Goal: Obtain resource: Download file/media

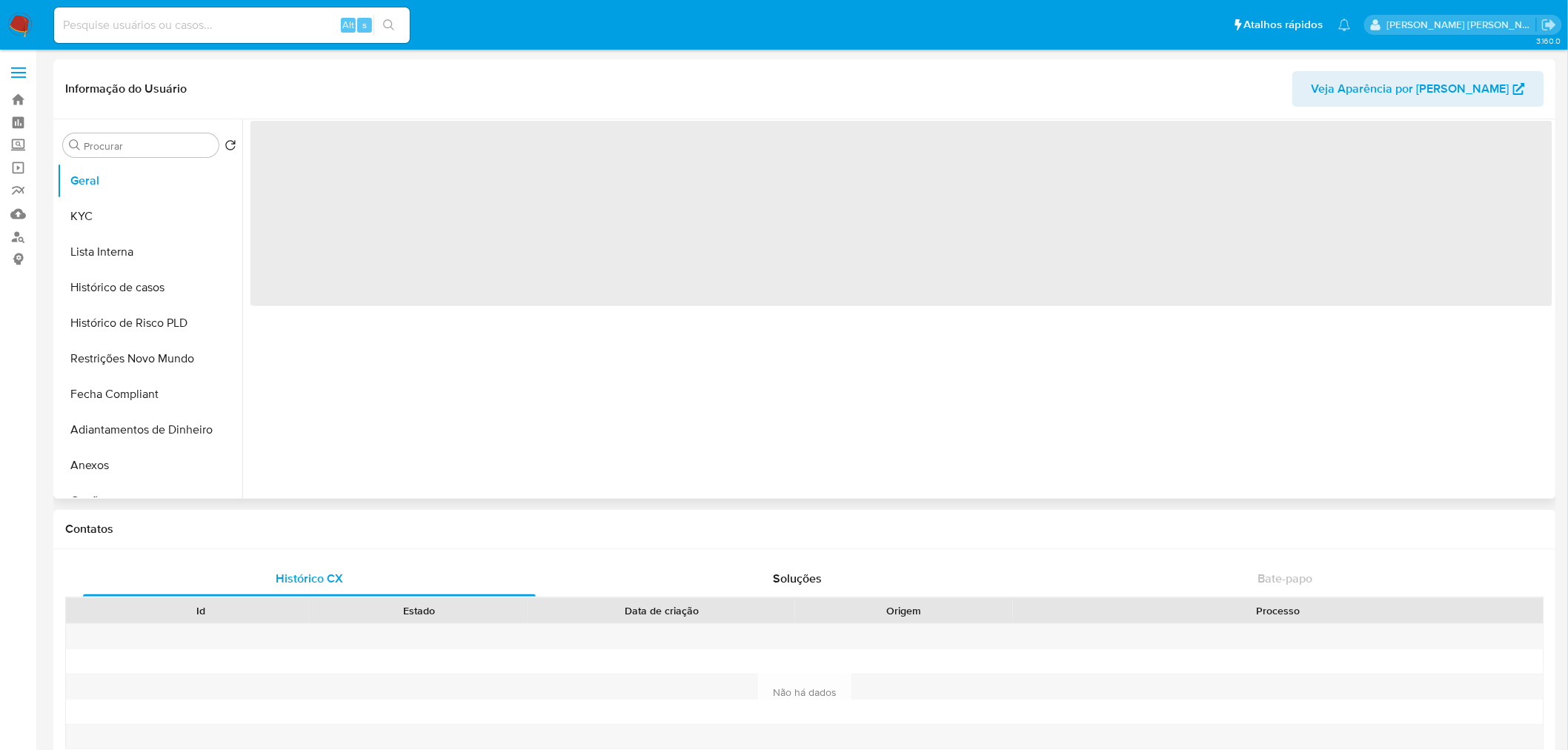
select select "10"
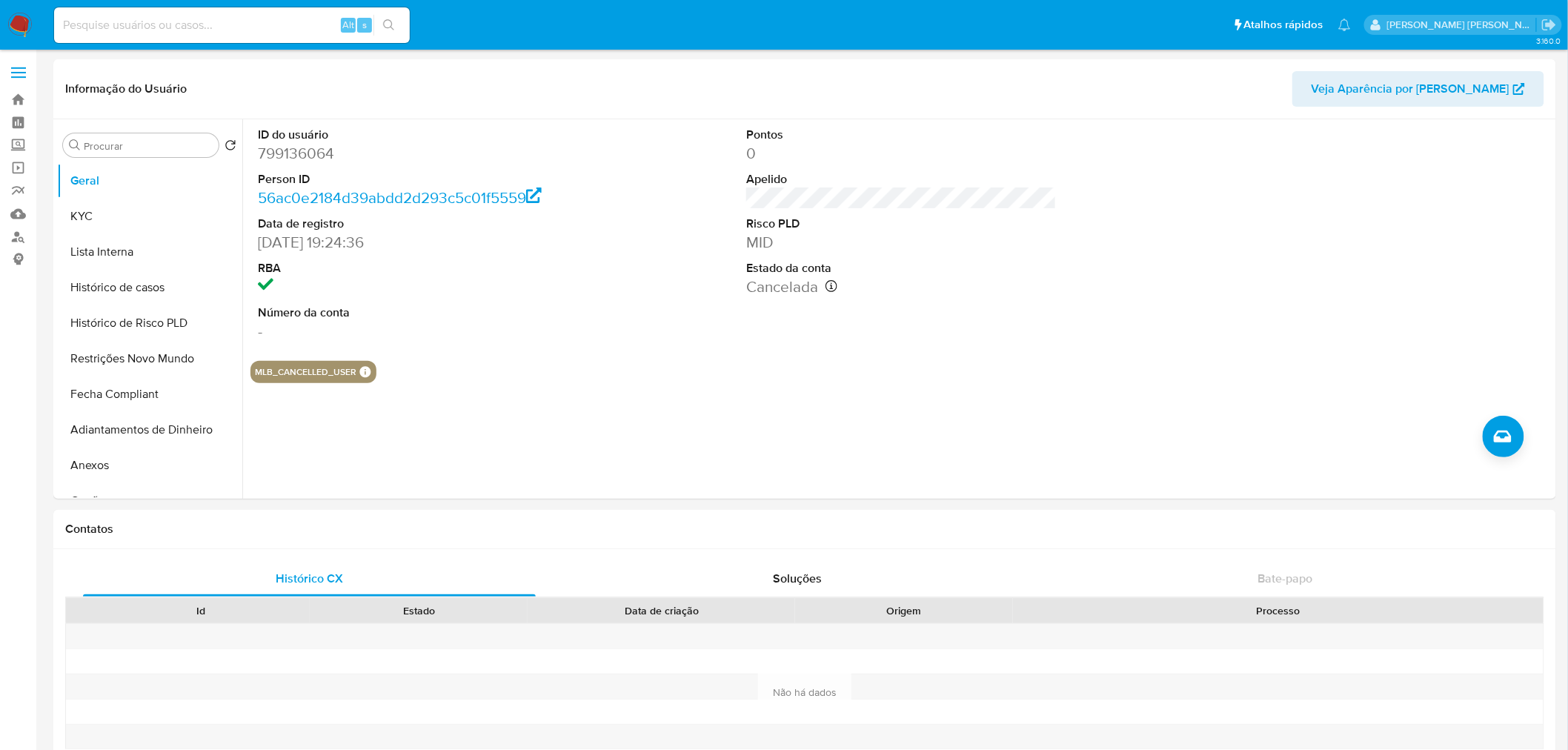
click at [22, 72] on span at bounding box center [18, 73] width 15 height 2
click at [0, 0] on input "checkbox" at bounding box center [0, 0] width 0 height 0
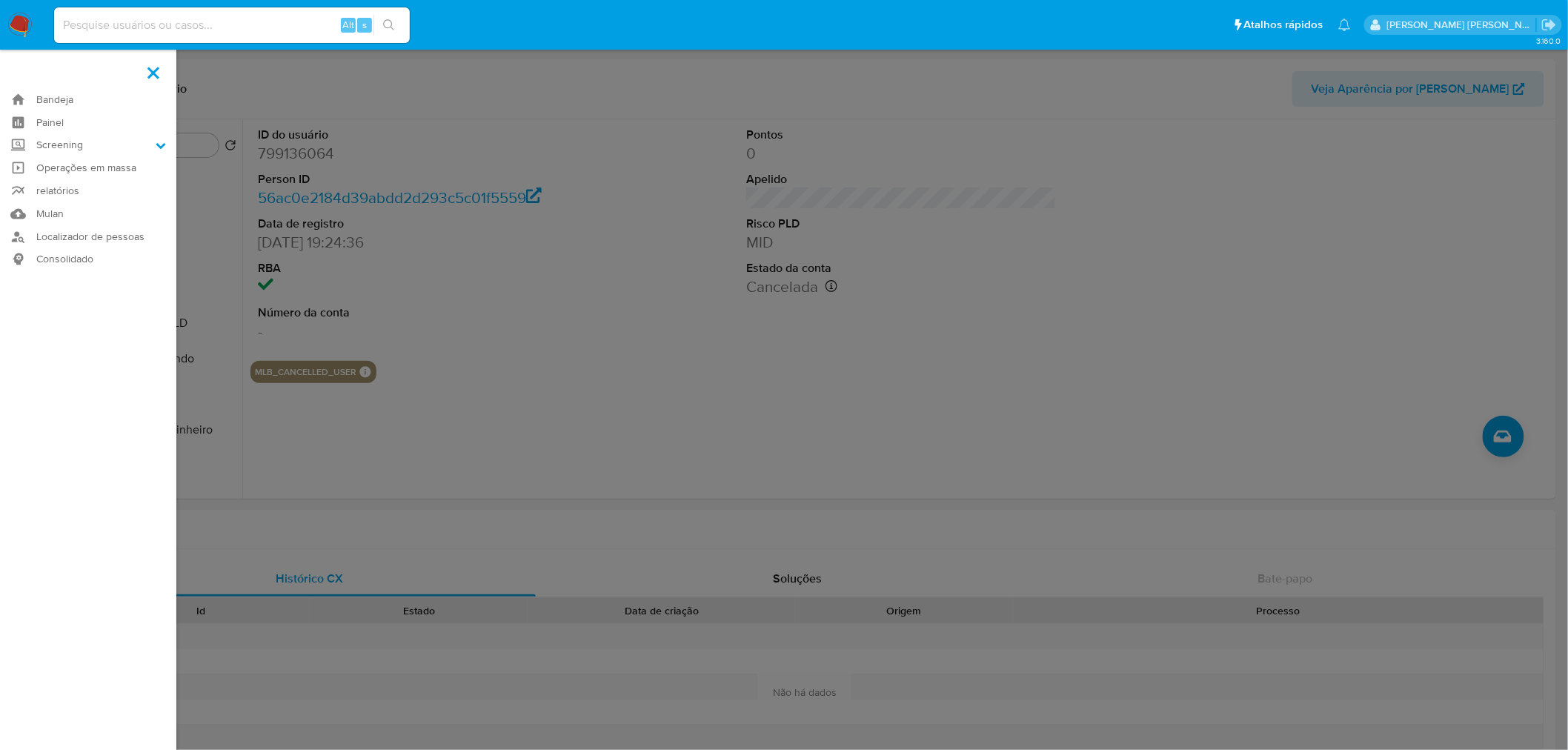
click at [60, 105] on link "Bandeja" at bounding box center [88, 99] width 177 height 23
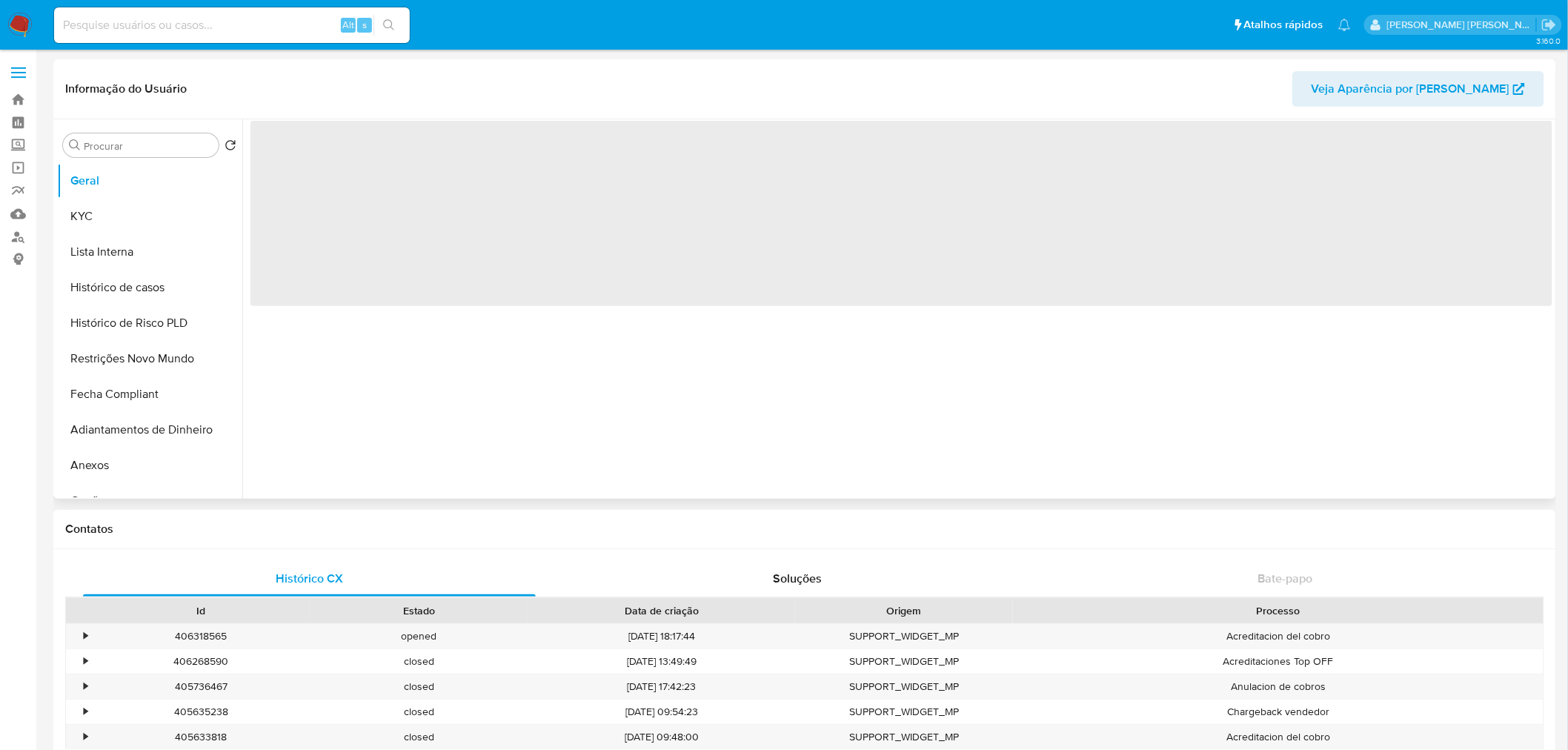
select select "10"
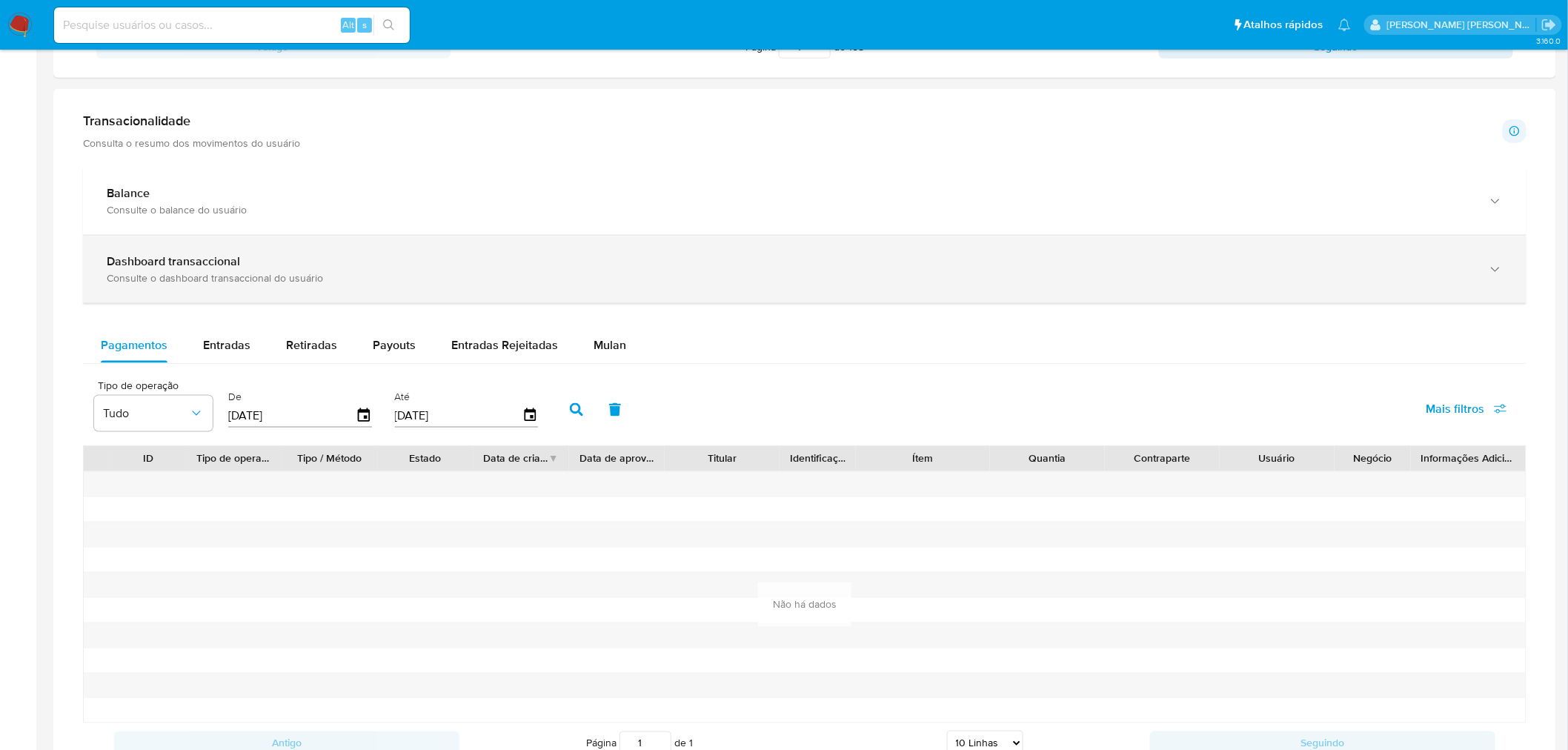
scroll to position [961, 0]
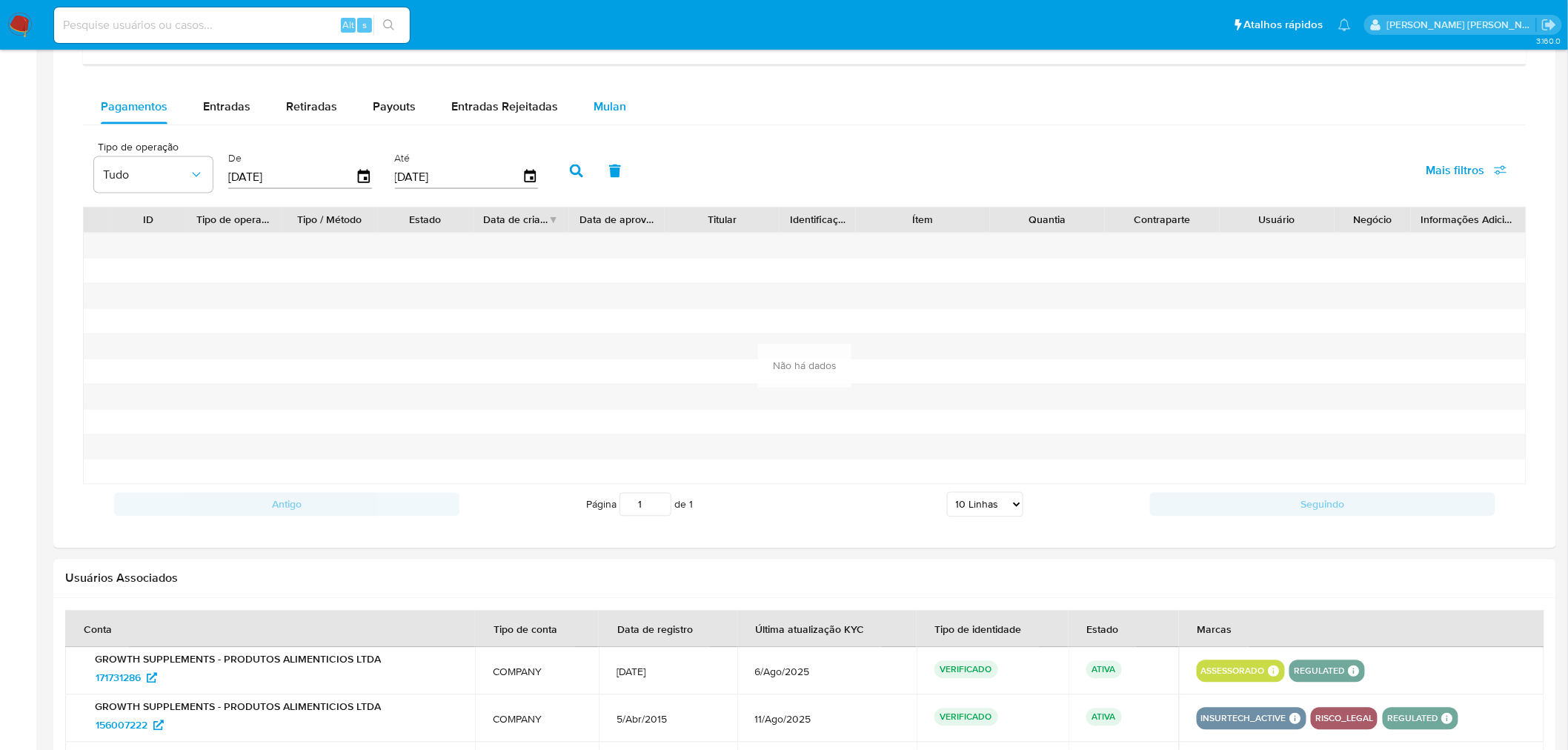
click at [594, 114] on span "Mulan" at bounding box center [611, 106] width 33 height 17
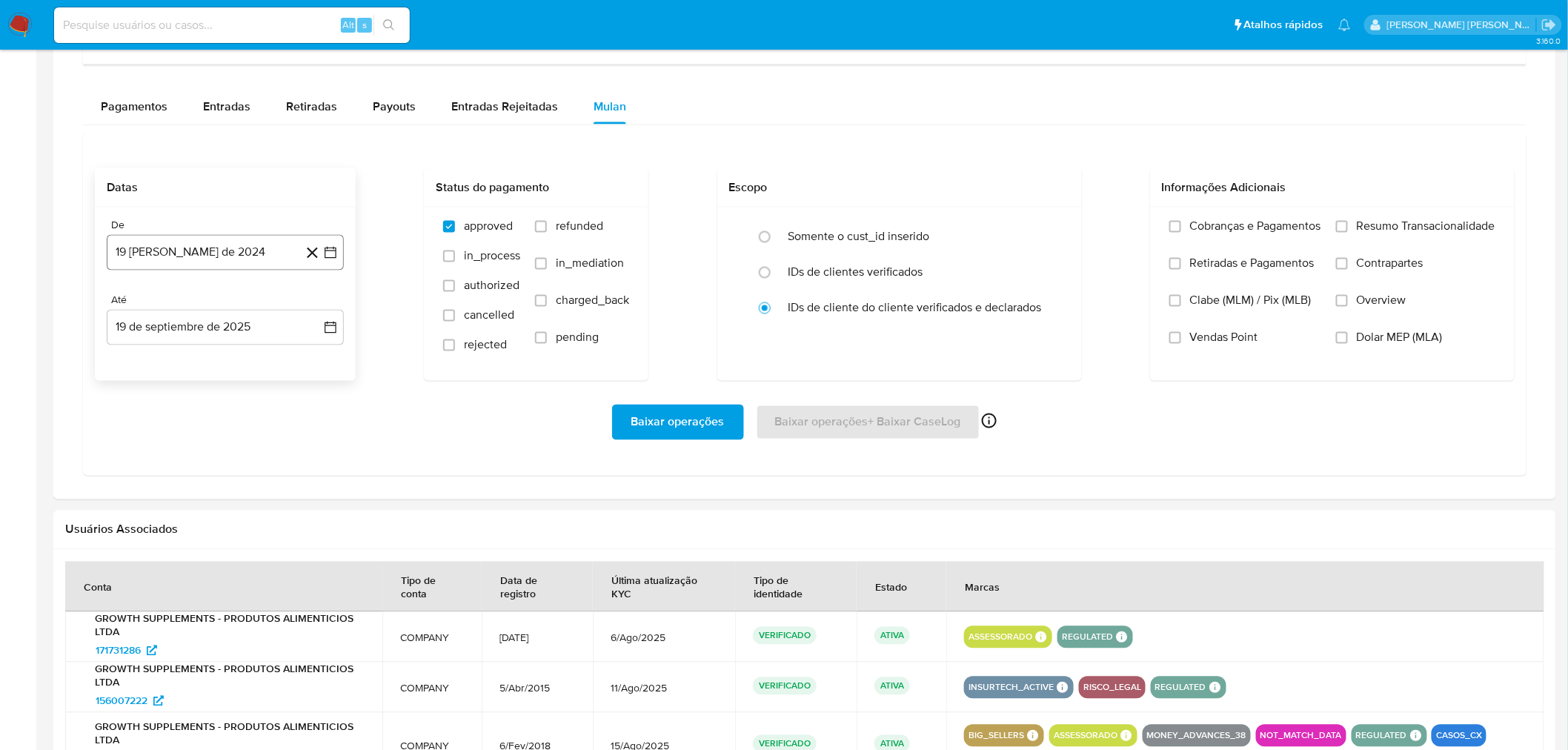
click at [213, 245] on button "19 [PERSON_NAME] de 2024" at bounding box center [225, 253] width 237 height 36
click at [312, 306] on icon "Mes siguiente" at bounding box center [317, 307] width 17 height 17
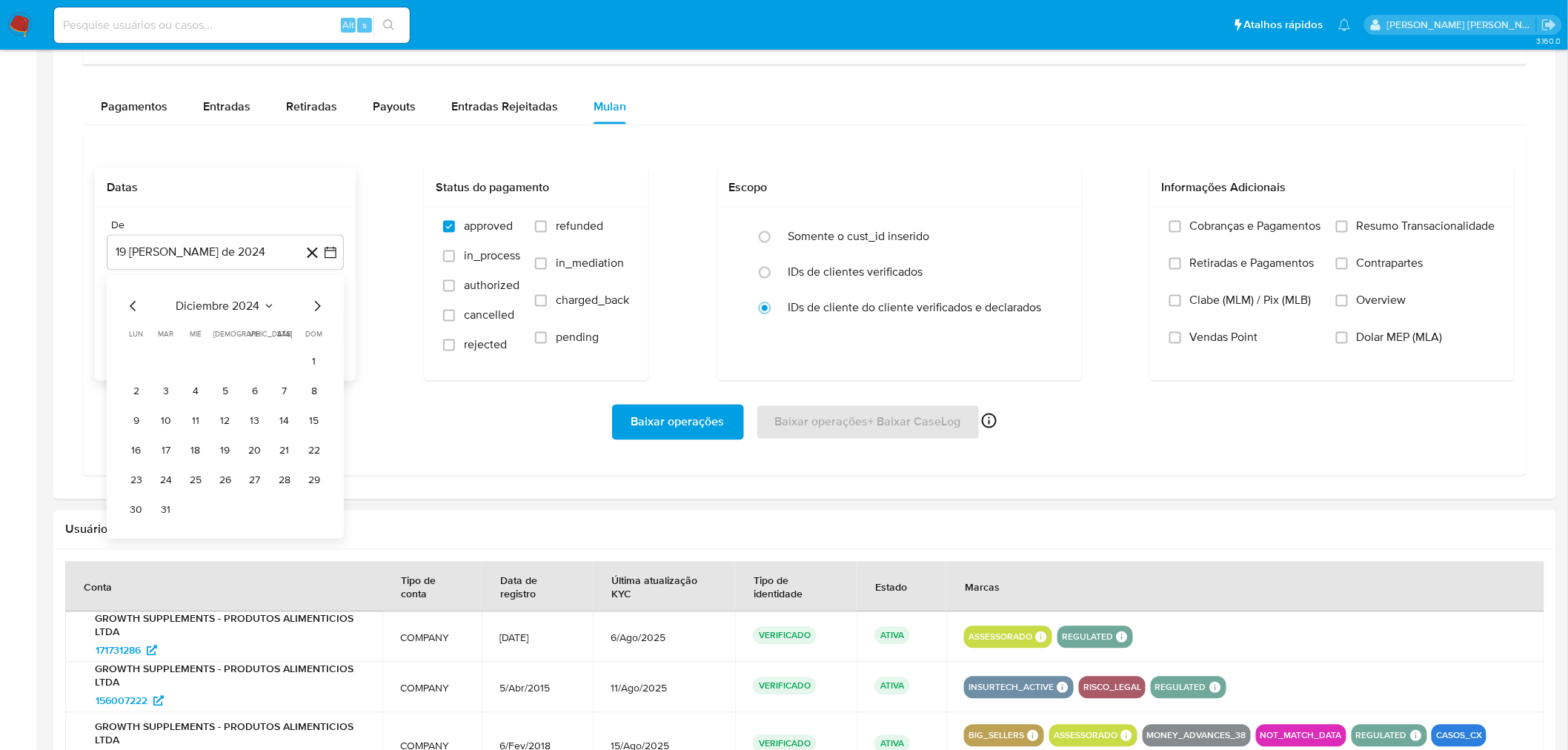
click at [312, 306] on icon "Mes siguiente" at bounding box center [317, 307] width 17 height 17
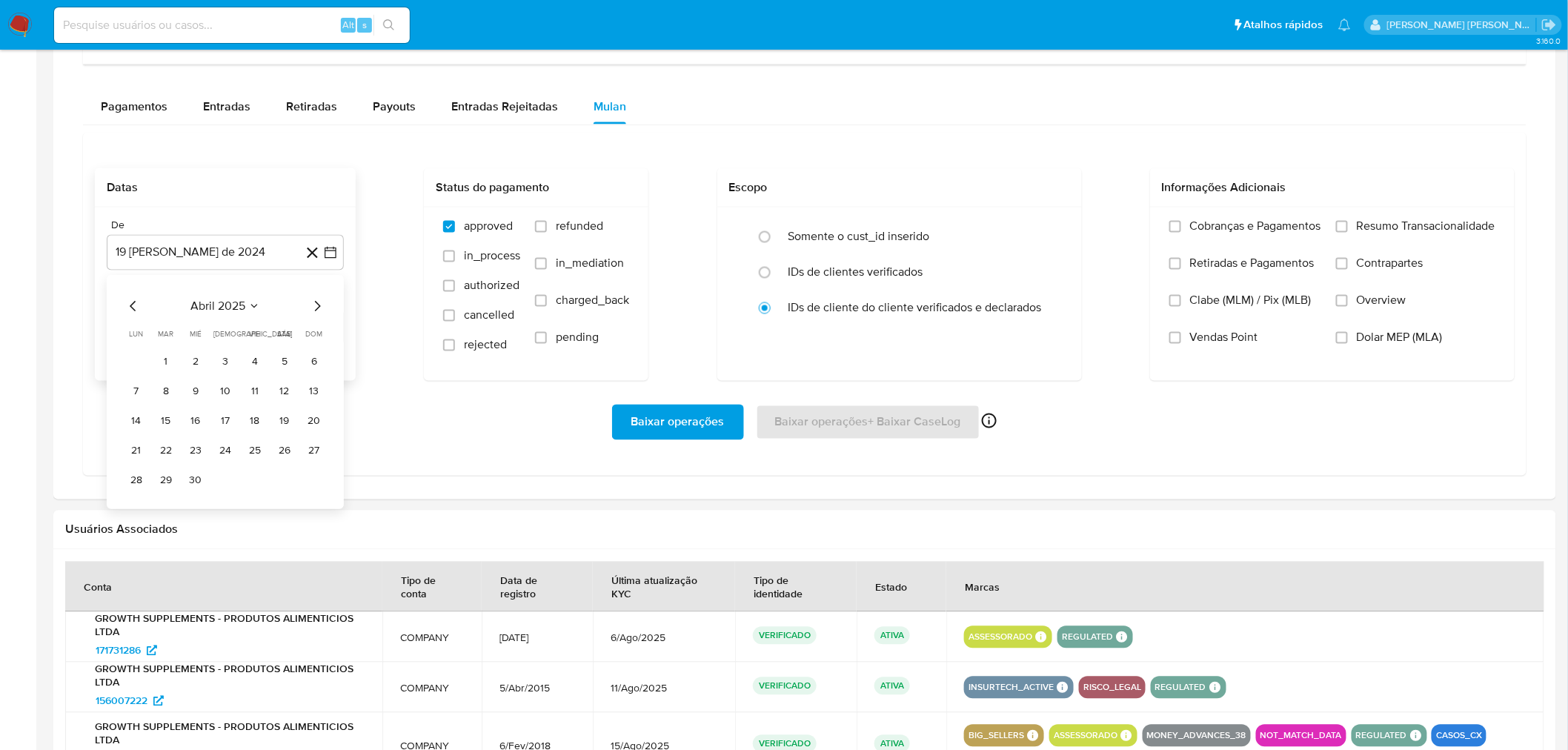
click at [312, 306] on icon "Mes siguiente" at bounding box center [317, 307] width 17 height 17
click at [194, 386] on button "10" at bounding box center [196, 392] width 24 height 24
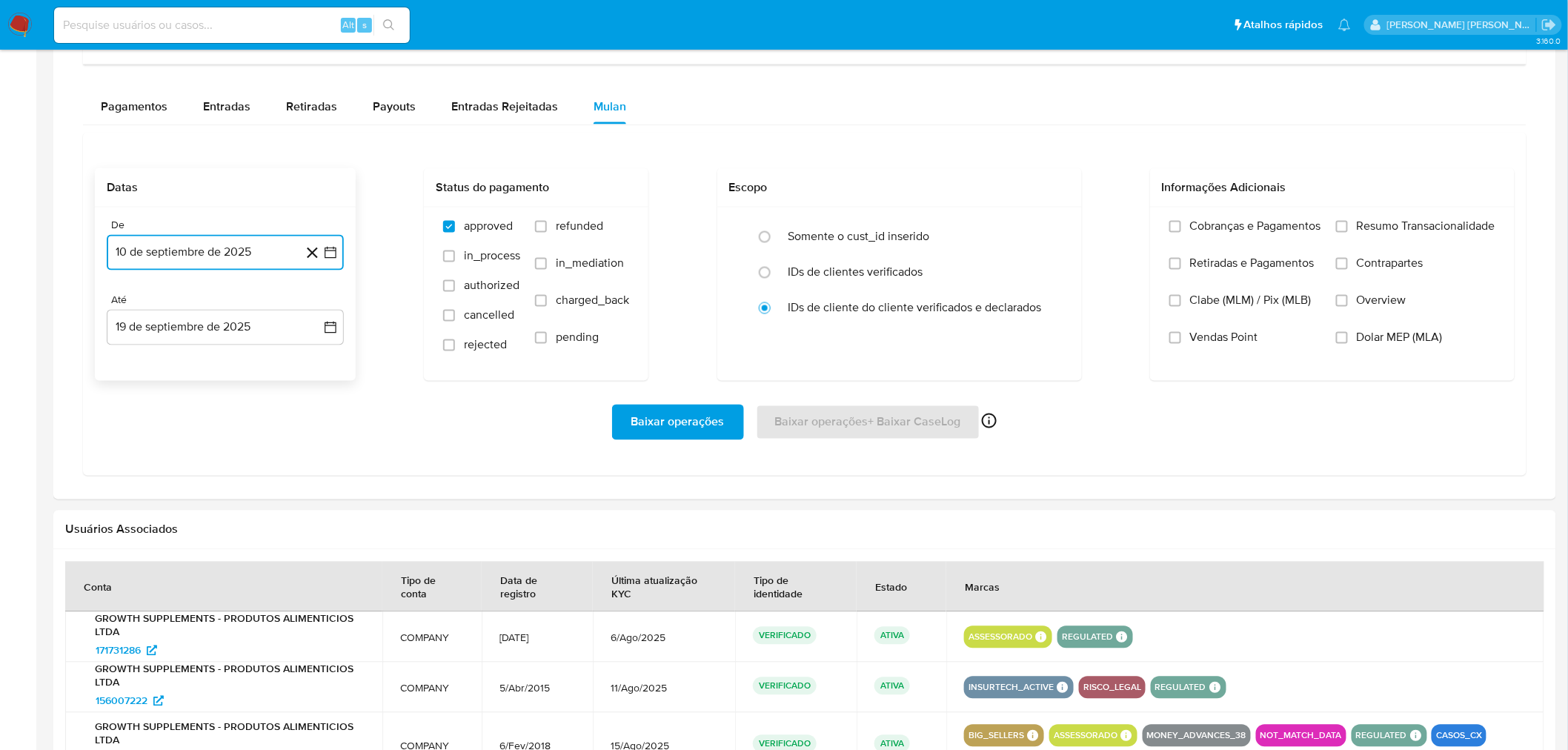
click at [227, 243] on button "10 de septiembre de 2025" at bounding box center [225, 253] width 237 height 36
click at [138, 353] on button "1" at bounding box center [136, 362] width 24 height 24
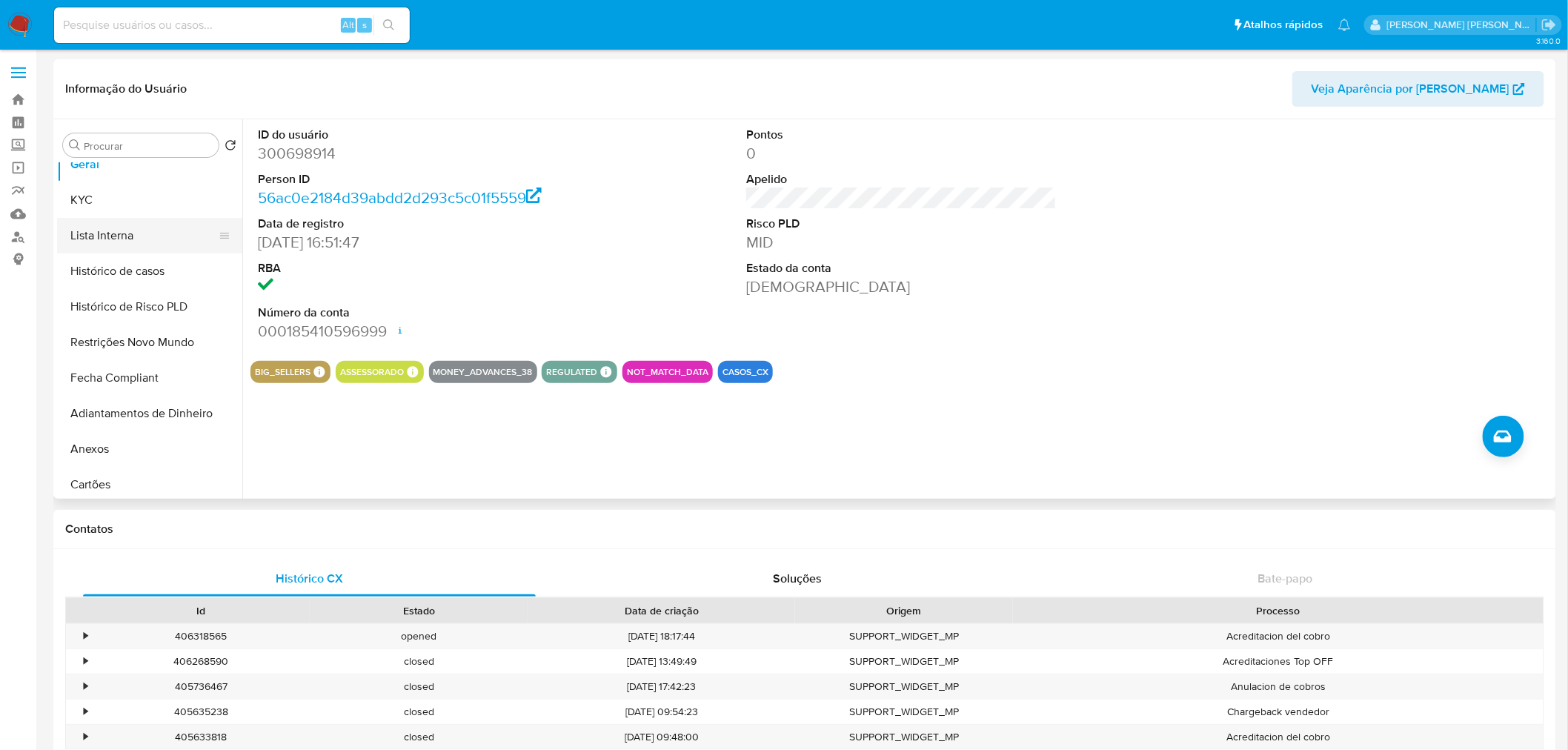
scroll to position [0, 0]
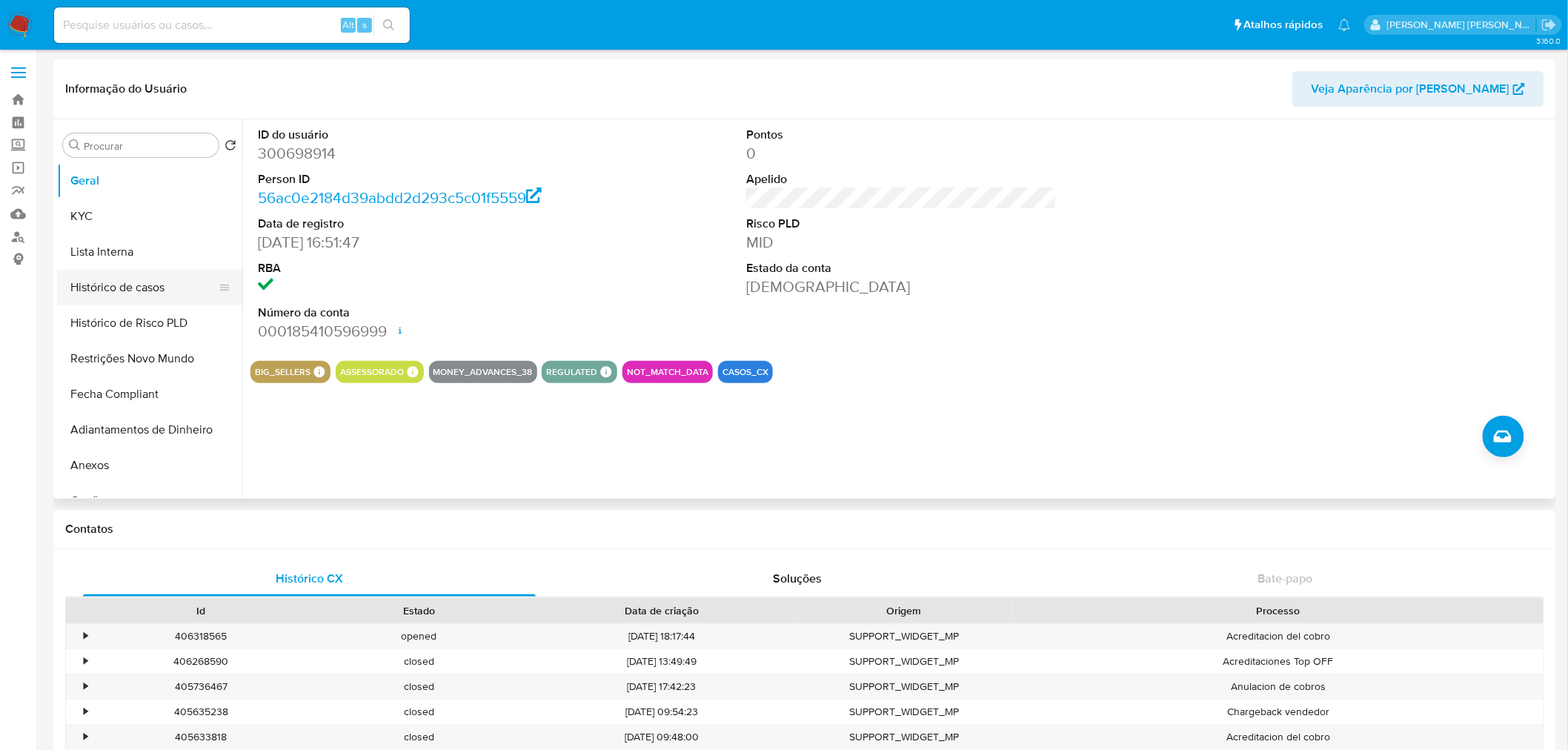
click at [120, 278] on button "Histórico de casos" at bounding box center [143, 288] width 173 height 36
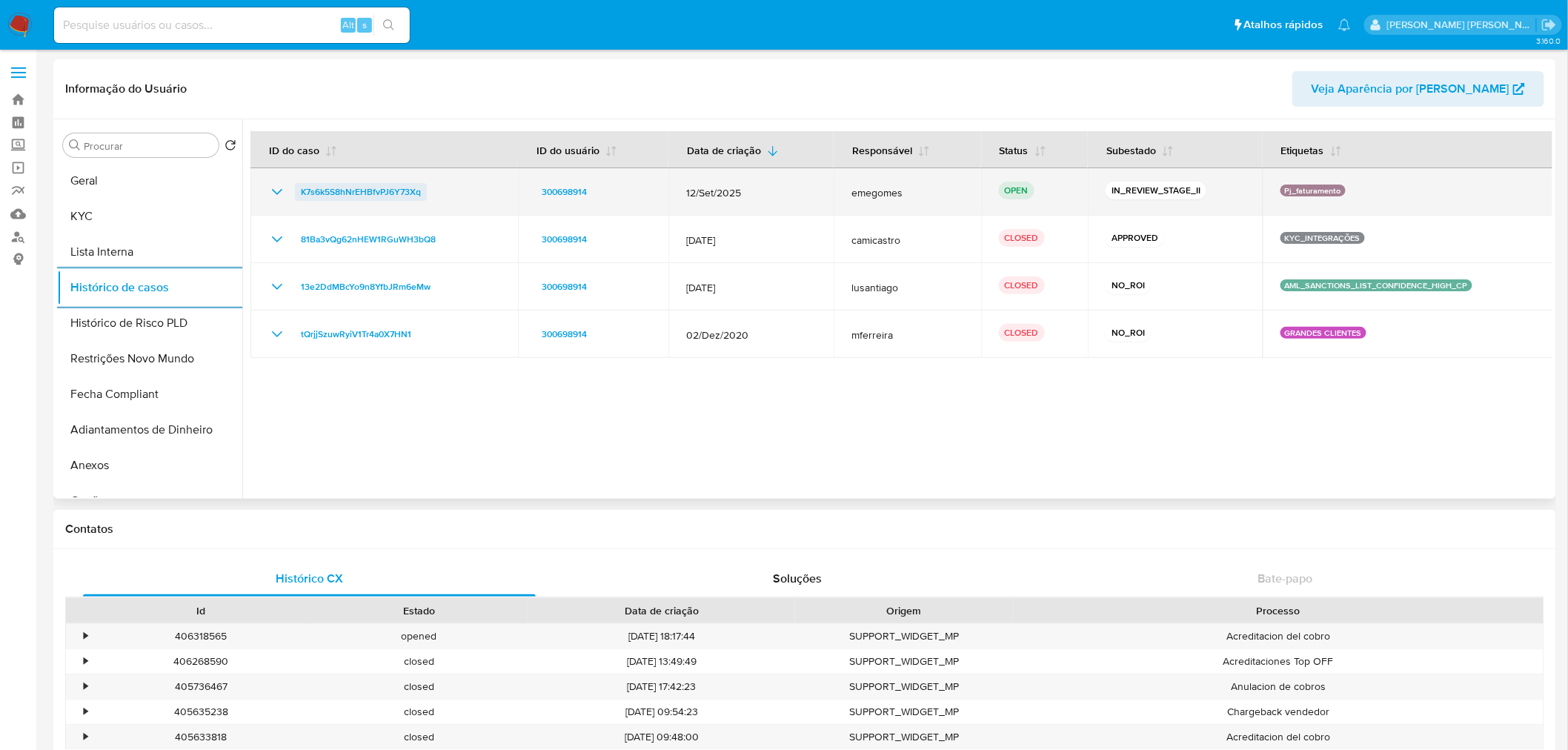
click at [349, 198] on span "K7s6k5S8hNrEHBfvPJ6Y73Xq" at bounding box center [361, 191] width 120 height 17
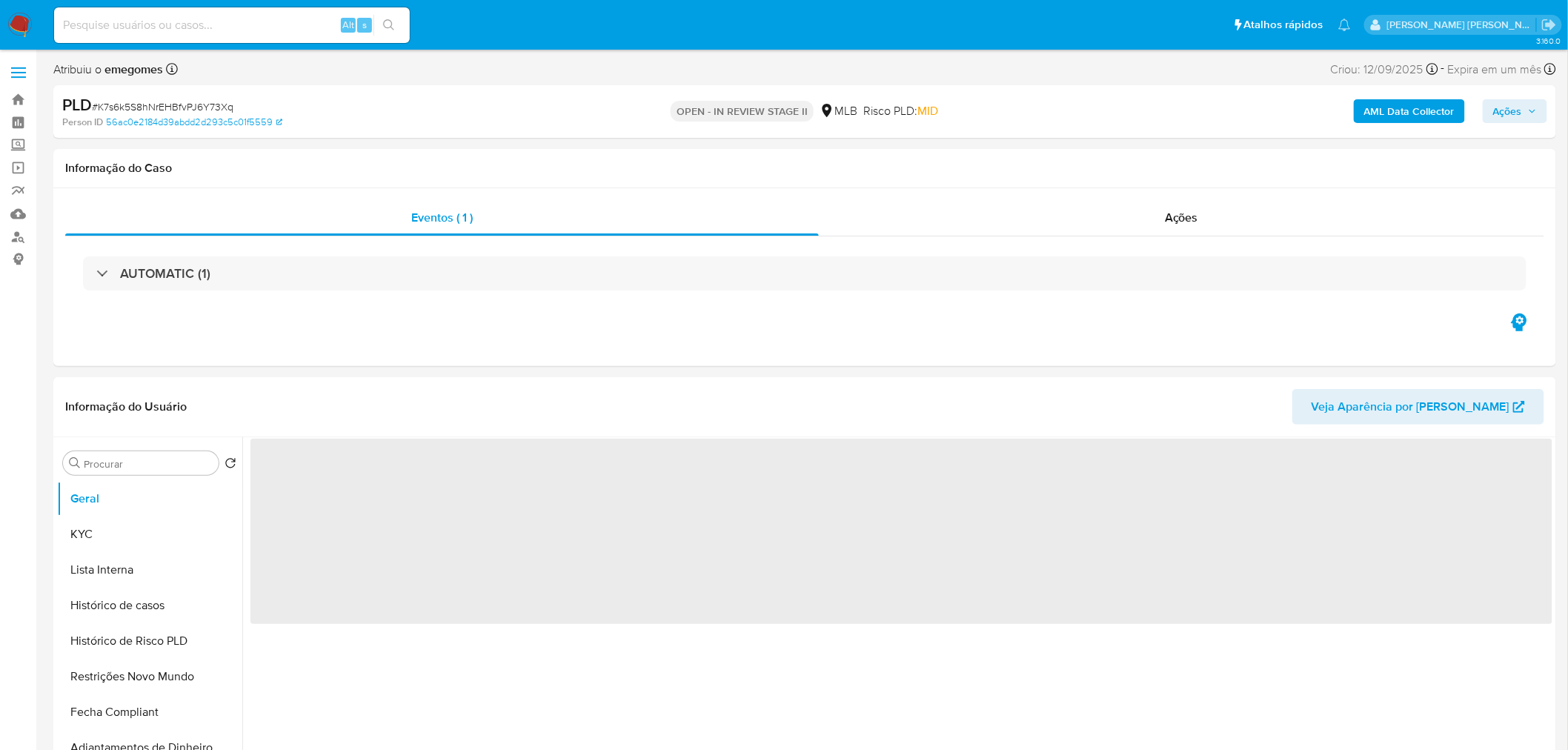
select select "10"
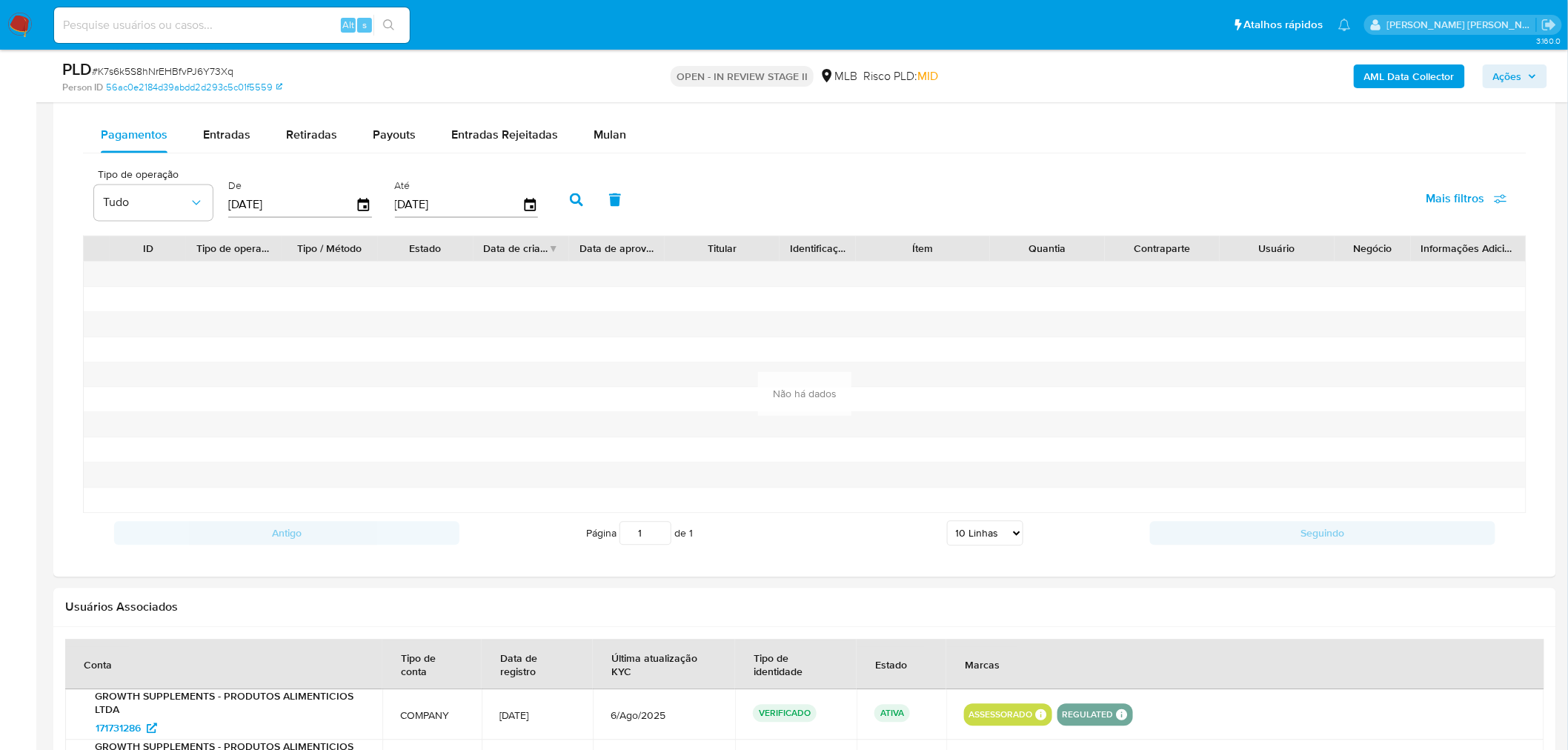
scroll to position [1062, 0]
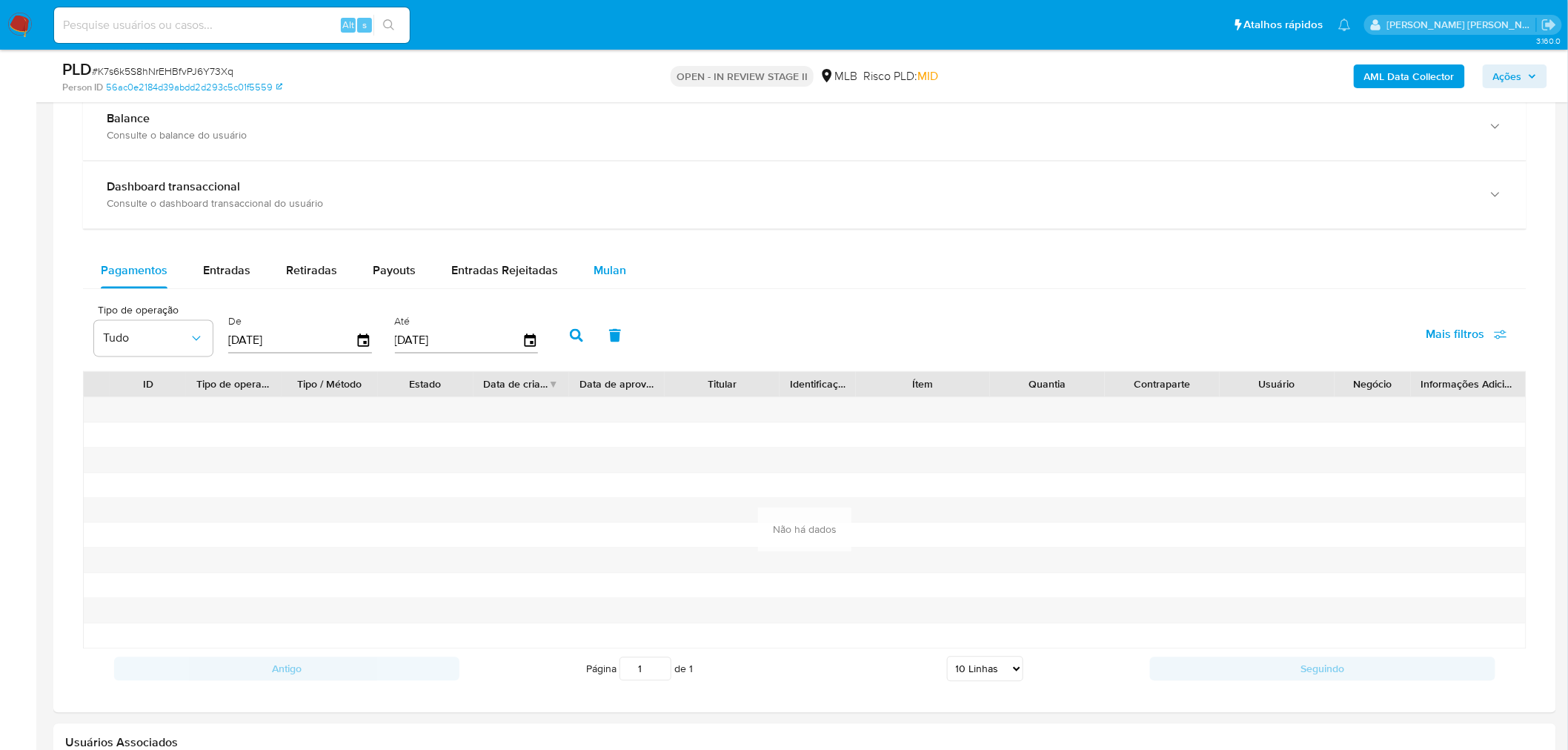
click at [621, 254] on button "Mulan" at bounding box center [610, 271] width 68 height 36
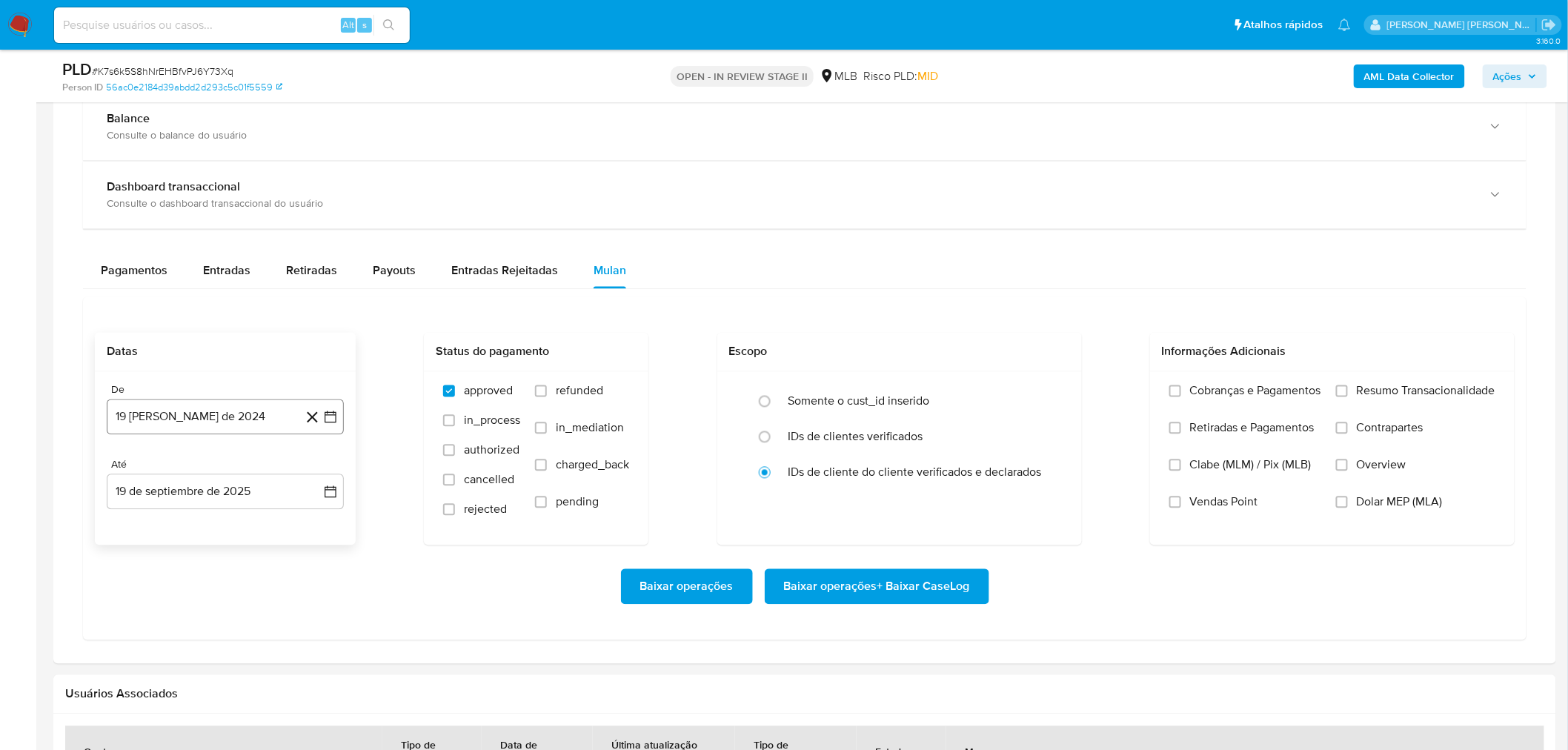
click at [233, 399] on button "19 [PERSON_NAME] de 2024" at bounding box center [225, 417] width 237 height 36
click at [317, 462] on icon "Mes siguiente" at bounding box center [317, 470] width 17 height 17
click at [316, 466] on icon "Mes siguiente" at bounding box center [318, 471] width 5 height 10
click at [315, 462] on icon "Mes siguiente" at bounding box center [317, 470] width 17 height 17
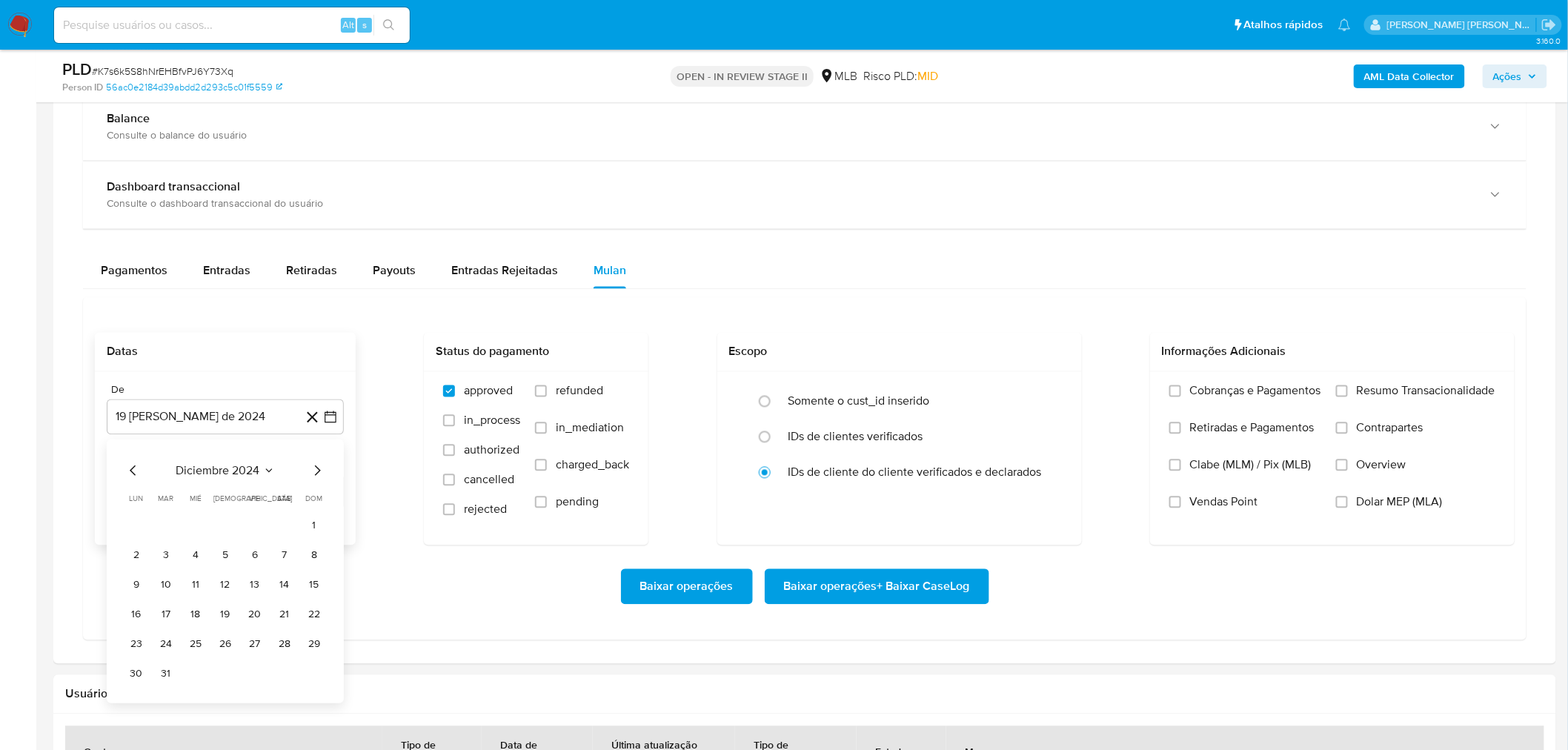
click at [315, 462] on icon "Mes siguiente" at bounding box center [317, 470] width 17 height 17
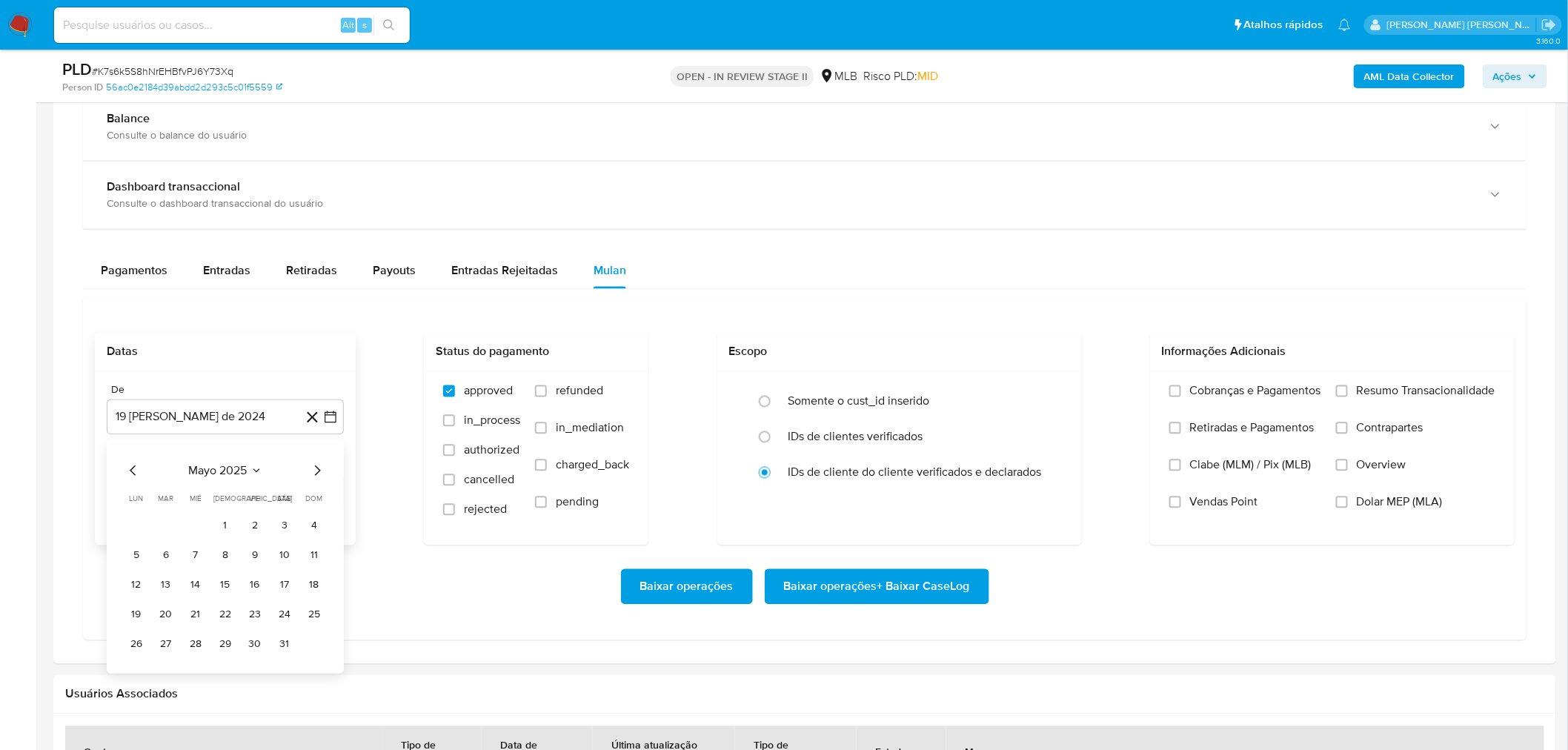
click at [315, 462] on icon "Mes siguiente" at bounding box center [317, 470] width 17 height 17
click at [202, 544] on button "10" at bounding box center [196, 556] width 24 height 24
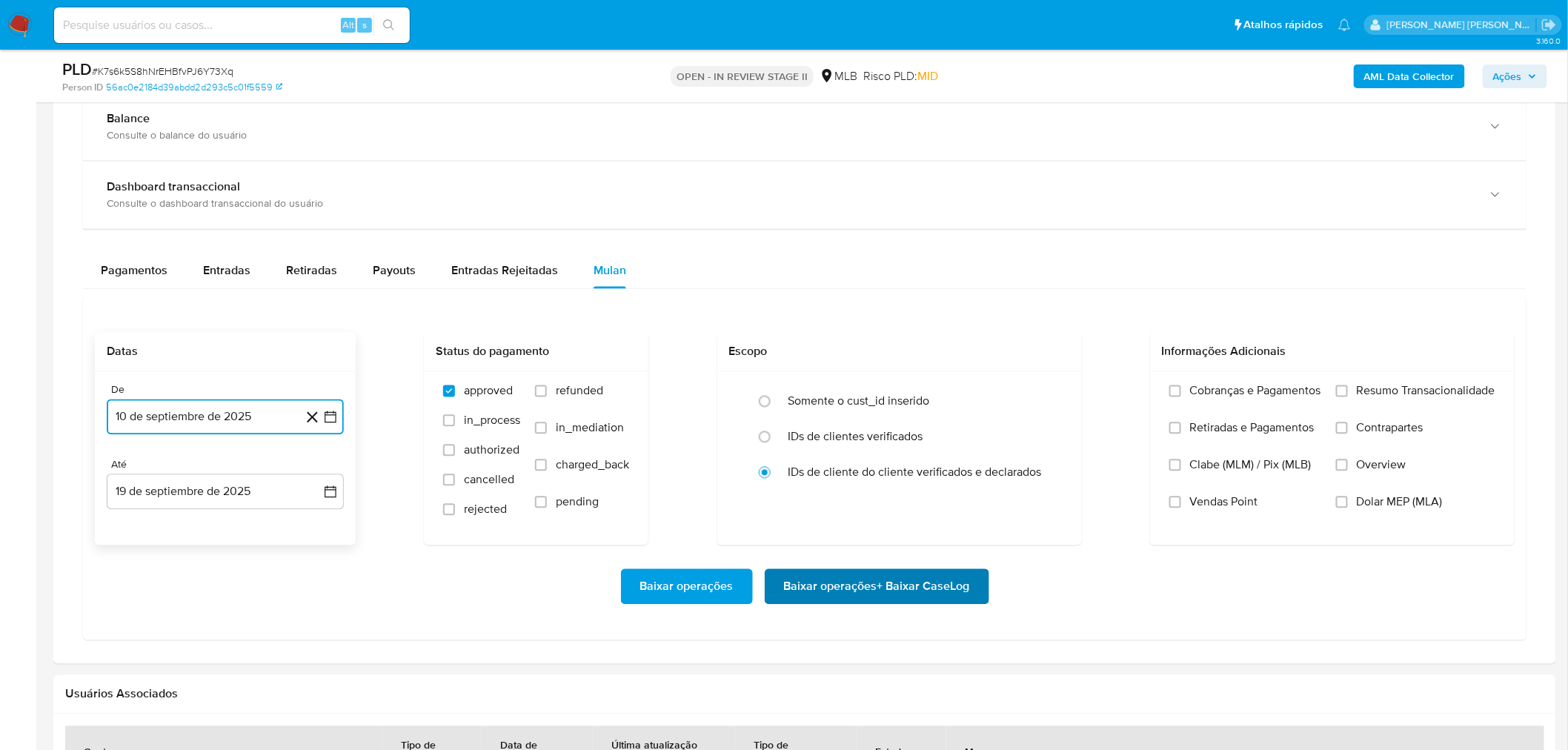
click at [888, 571] on span "Baixar operações + Baixar CaseLog" at bounding box center [877, 587] width 186 height 33
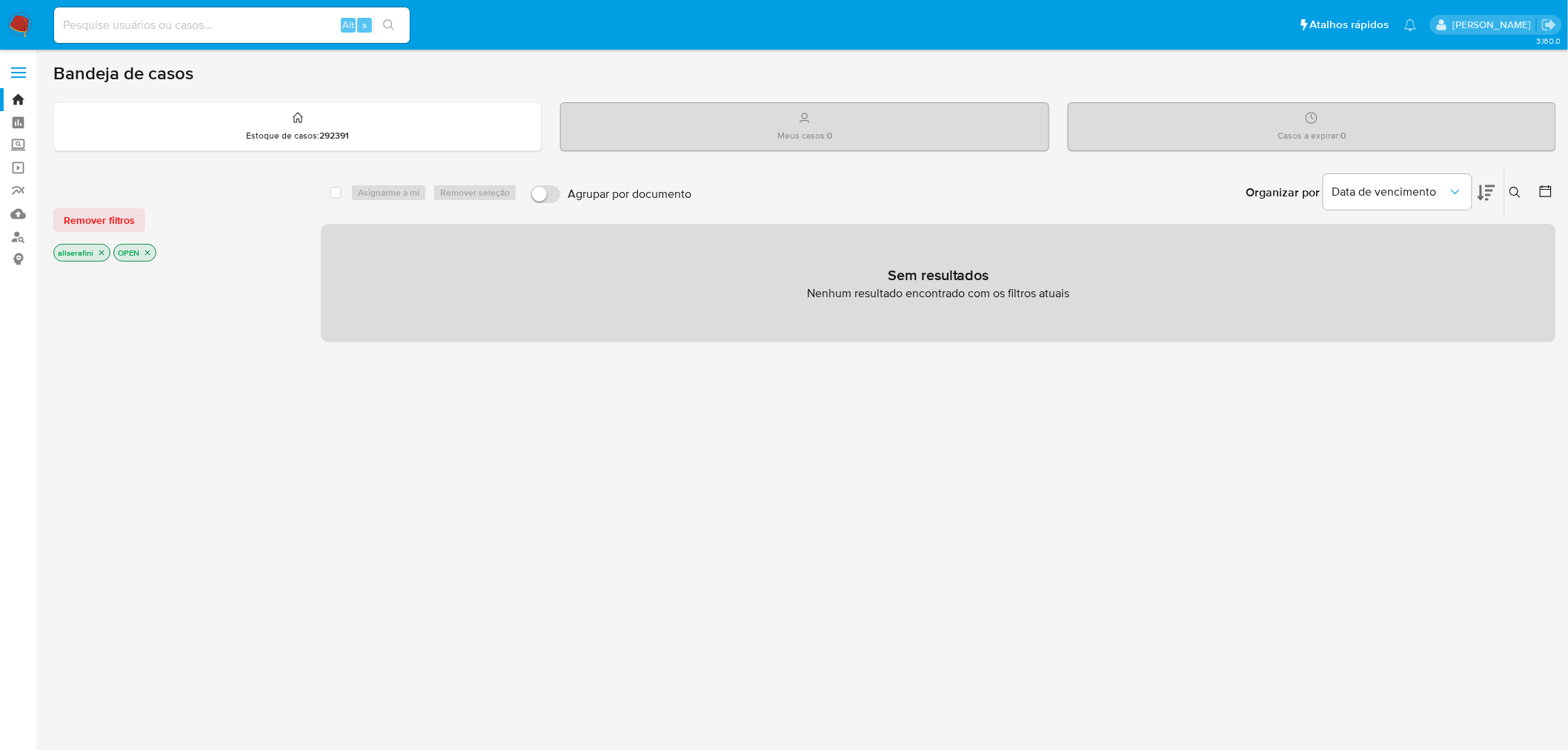
click at [148, 251] on icon "close-filter" at bounding box center [148, 254] width 5 height 5
click at [101, 252] on icon "close-filter" at bounding box center [103, 255] width 5 height 5
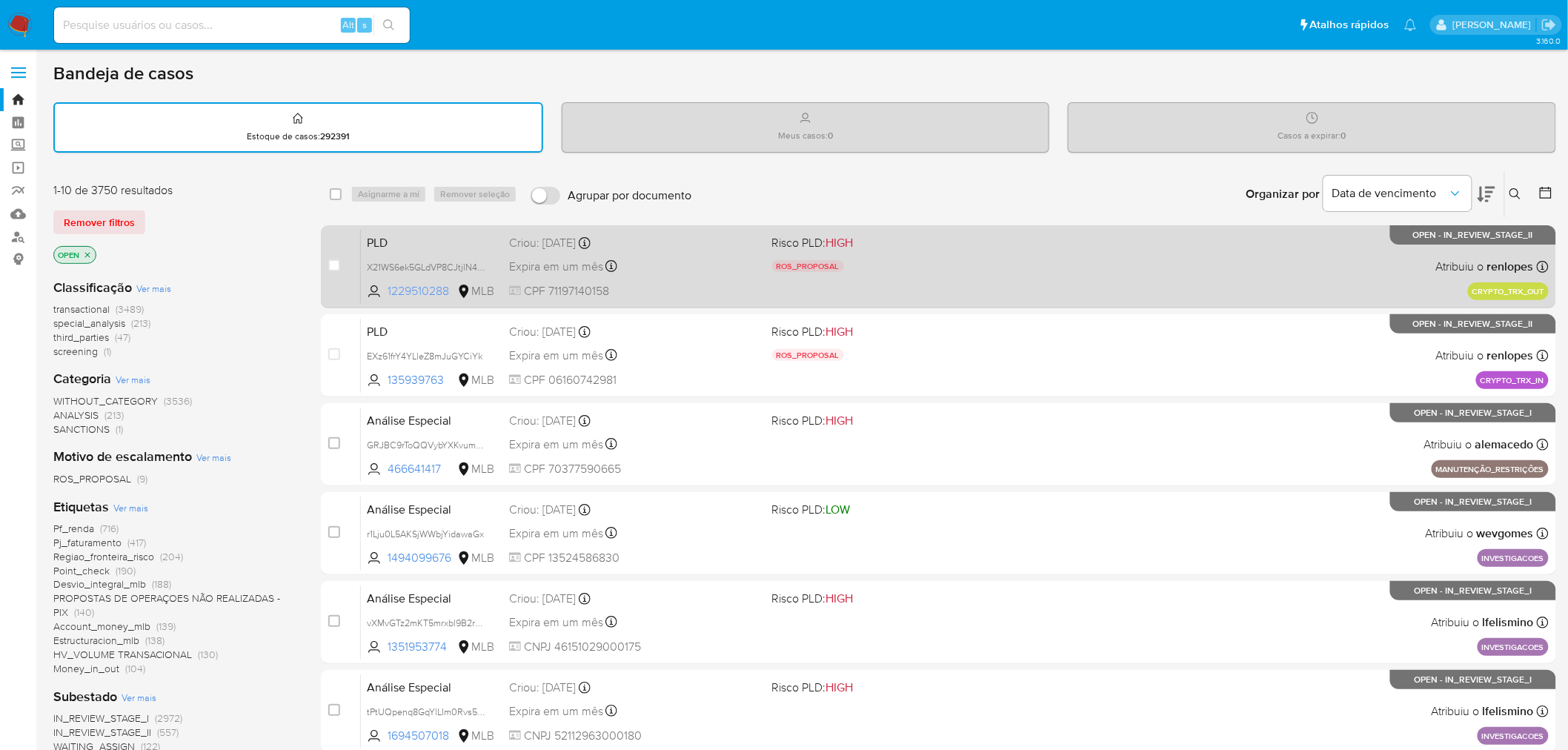
click at [387, 283] on span "1229510288" at bounding box center [420, 291] width 67 height 16
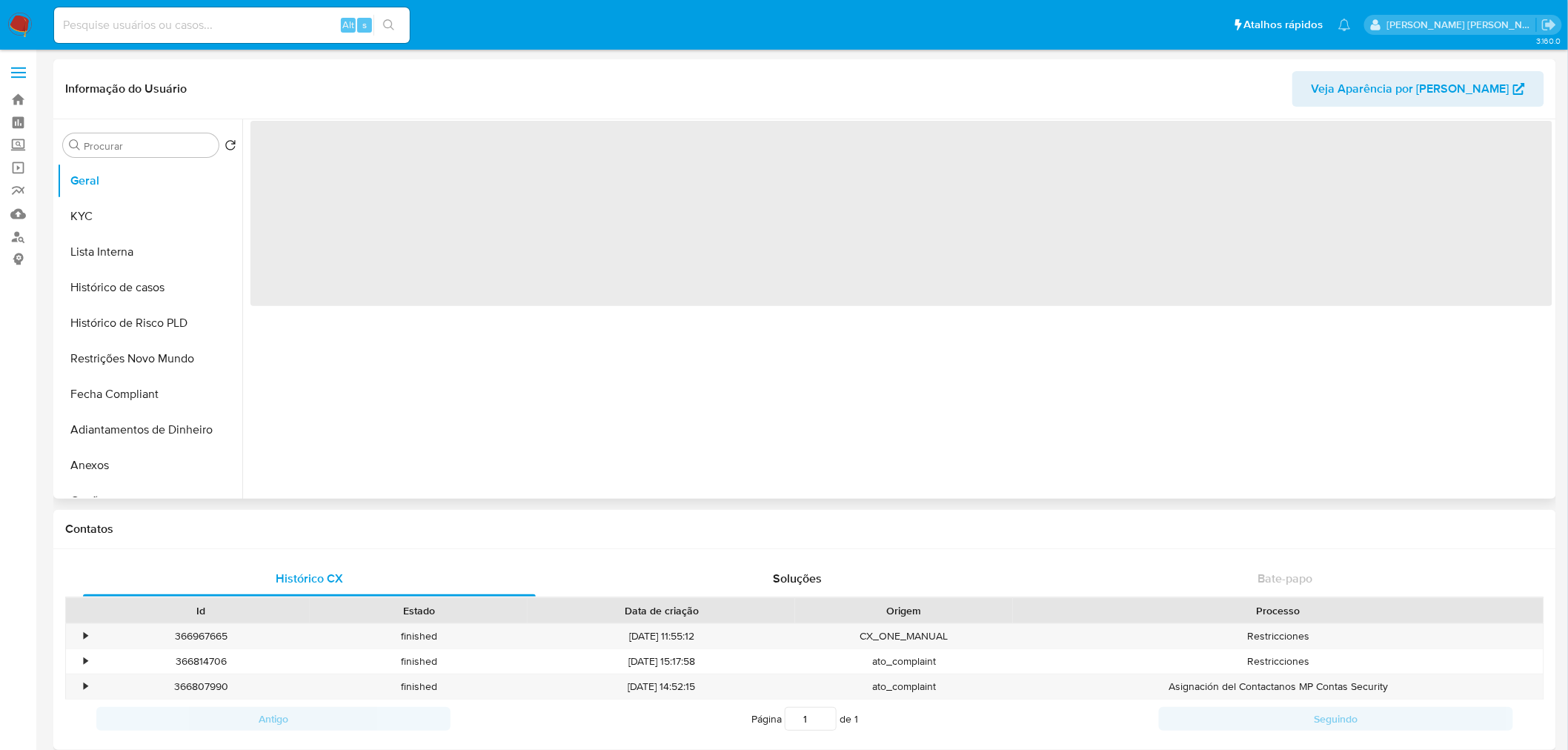
select select "10"
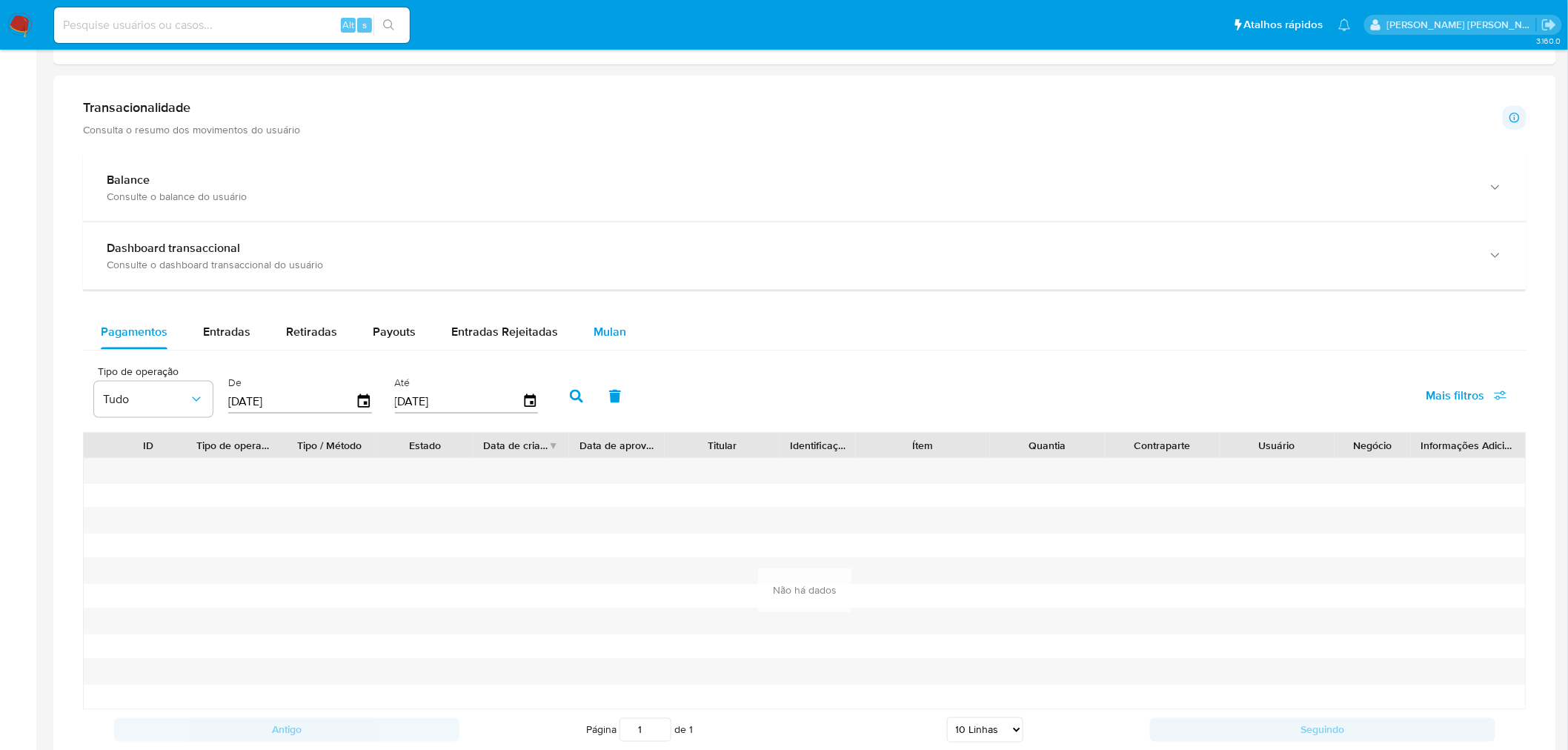
click at [594, 333] on span "Mulan" at bounding box center [611, 332] width 33 height 17
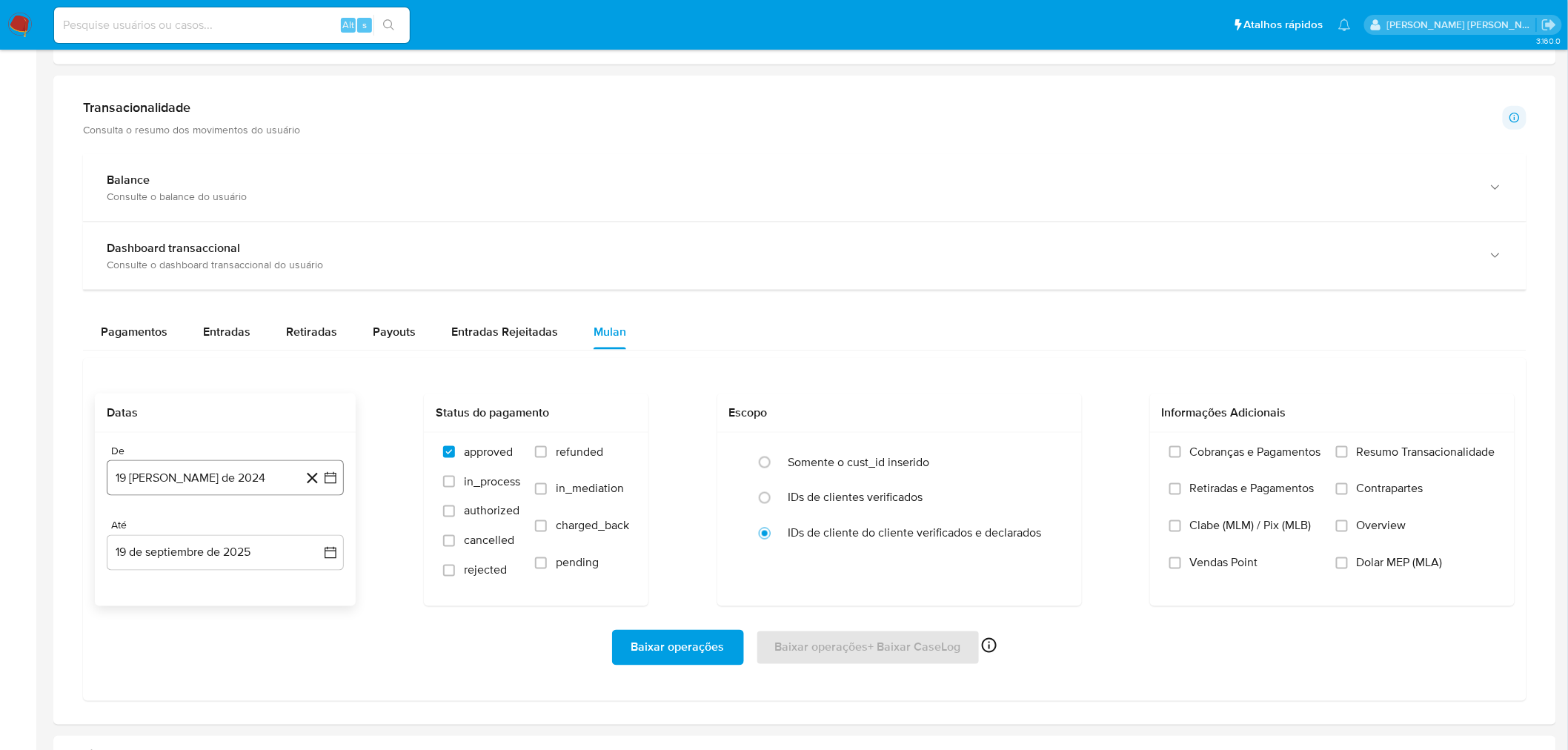
click at [240, 479] on button "19 [PERSON_NAME] de 2024" at bounding box center [225, 478] width 237 height 36
click at [317, 529] on icon "Mes siguiente" at bounding box center [318, 531] width 5 height 10
click at [317, 536] on button "19 de septiembre de 2025" at bounding box center [225, 553] width 237 height 36
click at [260, 484] on button "19 [PERSON_NAME] de 2024" at bounding box center [225, 478] width 237 height 36
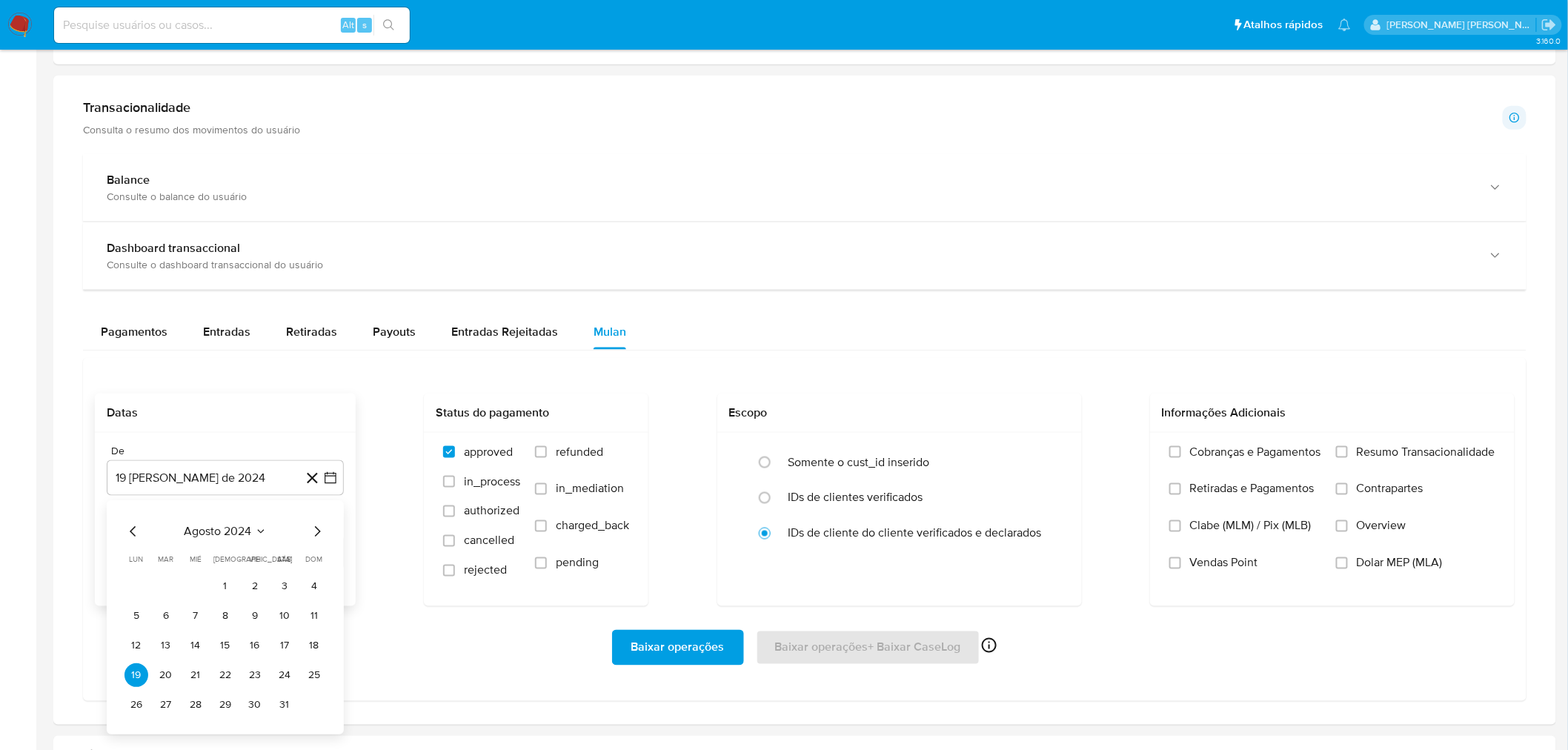
click at [316, 528] on icon "Mes siguiente" at bounding box center [317, 531] width 17 height 17
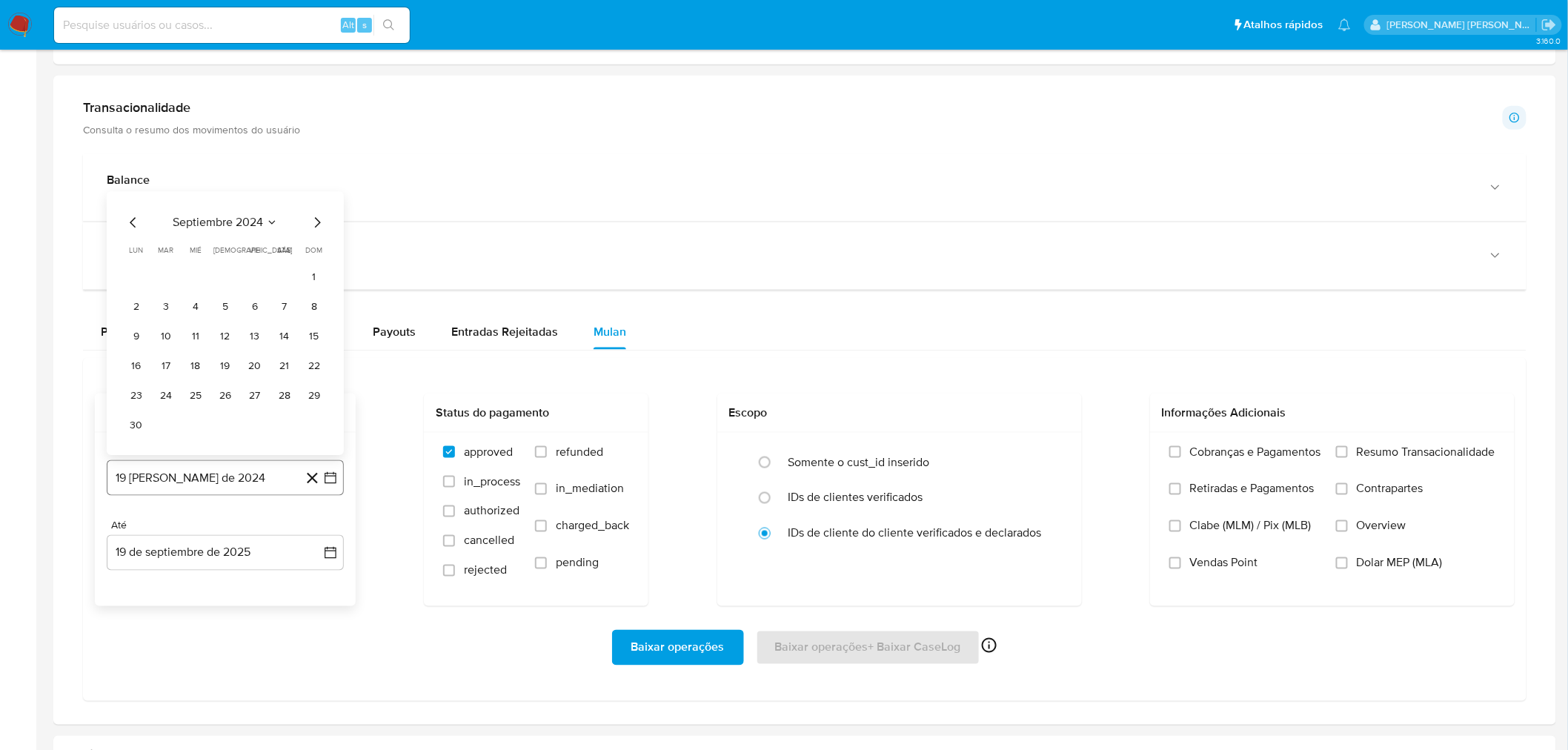
click at [246, 474] on button "19 [PERSON_NAME] de 2024" at bounding box center [225, 478] width 237 height 36
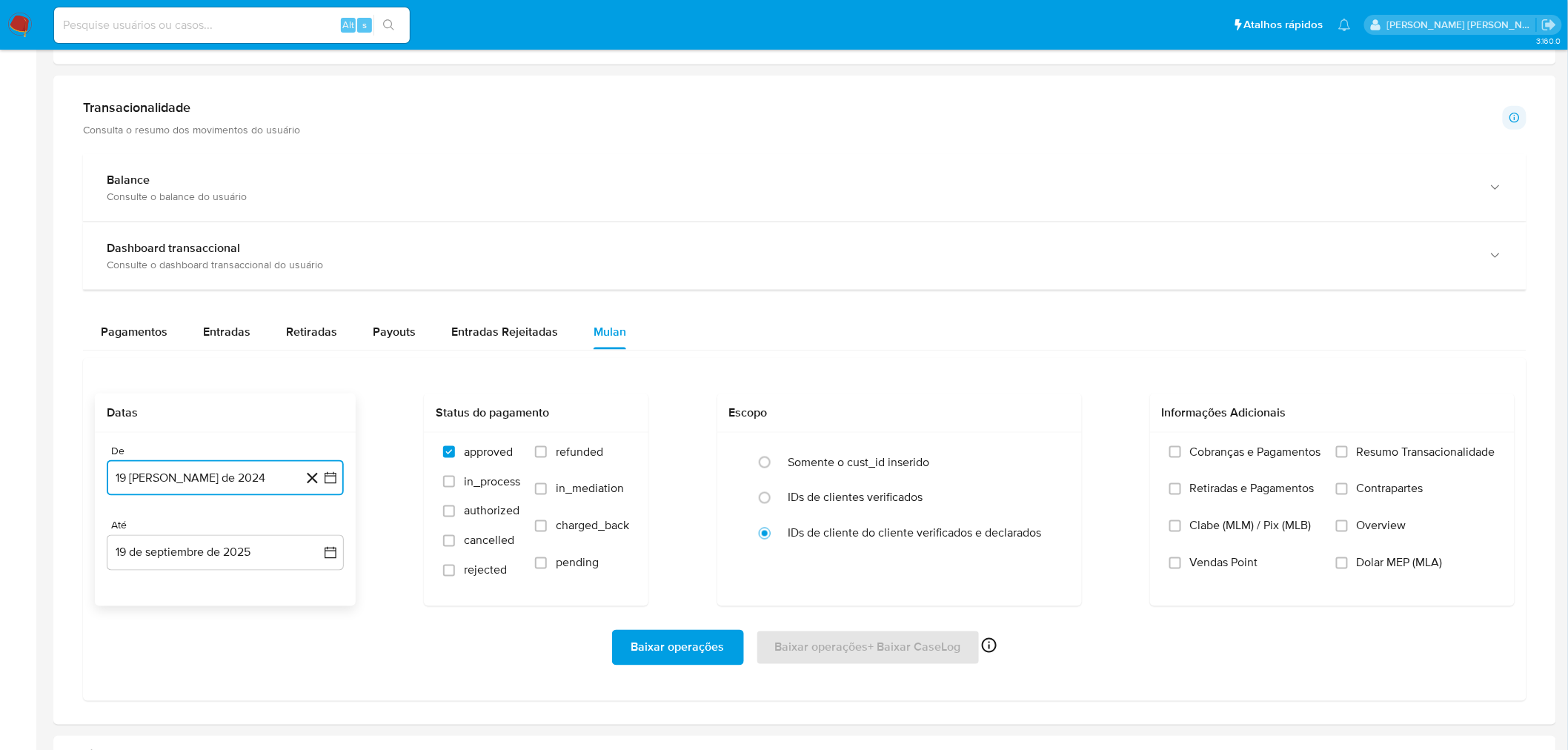
click at [253, 469] on button "19 [PERSON_NAME] de 2024" at bounding box center [225, 478] width 237 height 36
click at [257, 528] on icon "Seleccionar mes y año" at bounding box center [261, 531] width 12 height 12
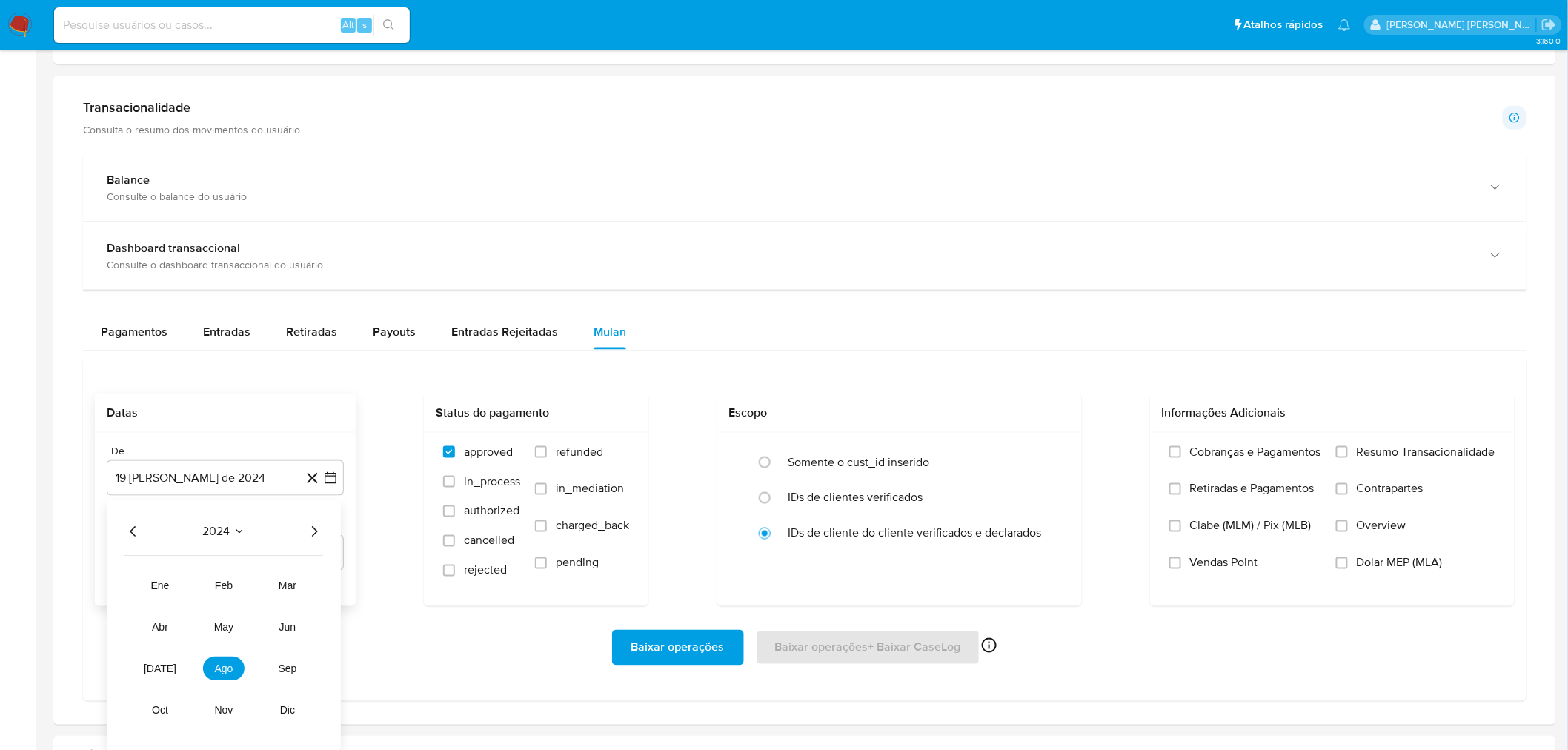
click at [318, 528] on icon "Año siguiente" at bounding box center [314, 531] width 17 height 17
click at [286, 668] on span "sep" at bounding box center [287, 668] width 19 height 12
click at [170, 586] on button "2" at bounding box center [166, 587] width 24 height 24
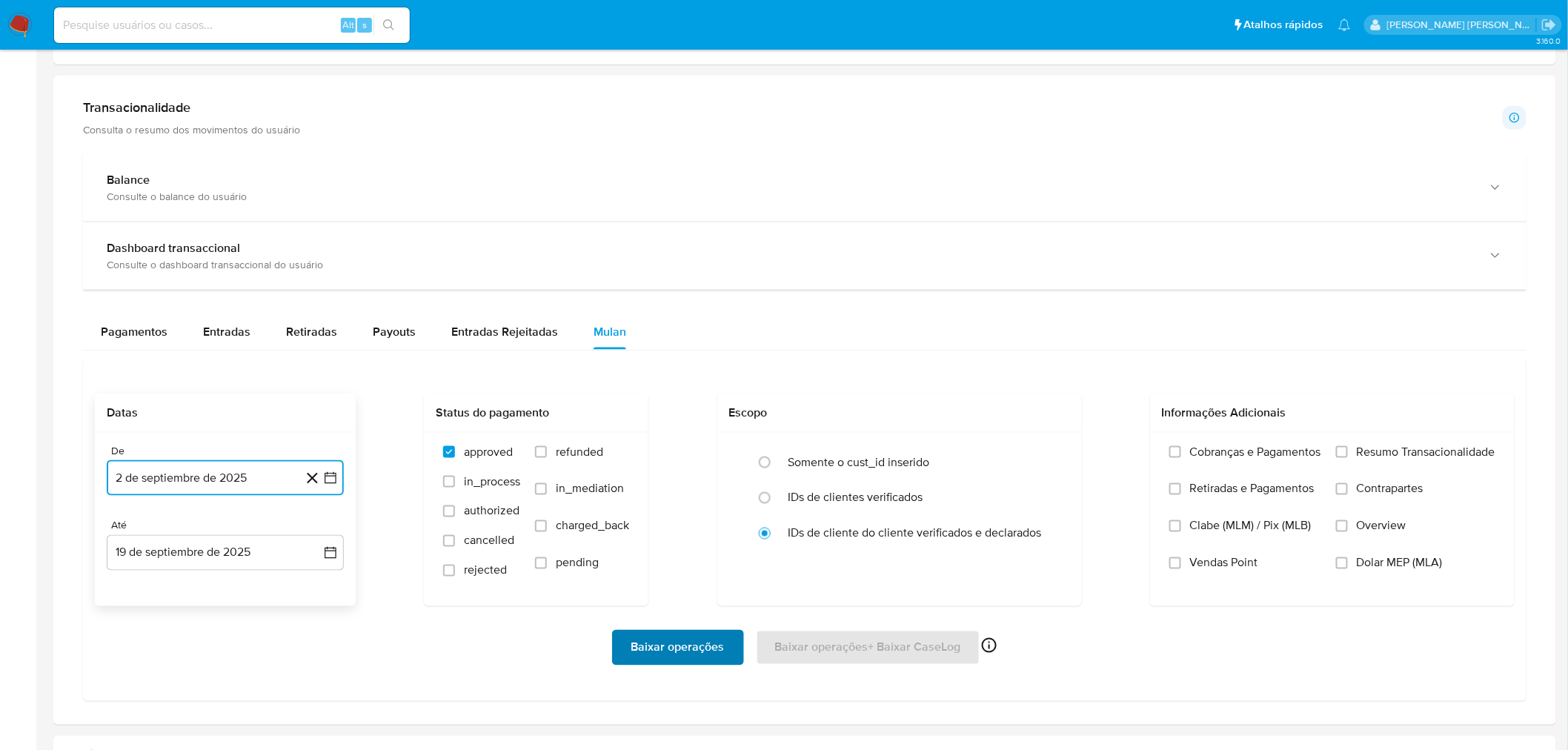
click at [680, 636] on span "Baixar operações" at bounding box center [678, 648] width 93 height 33
